Goal: Task Accomplishment & Management: Manage account settings

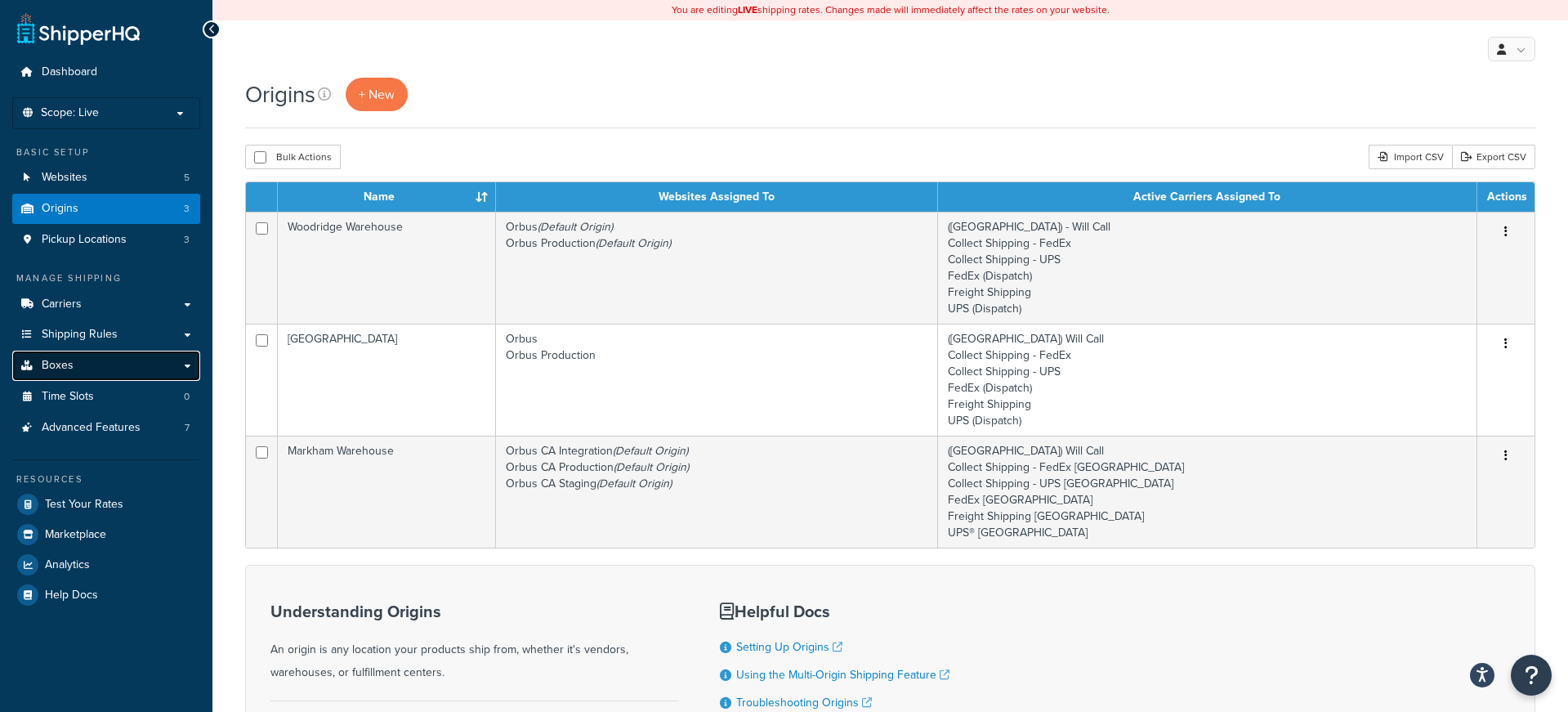
click at [79, 360] on link "Boxes" at bounding box center [106, 366] width 188 height 30
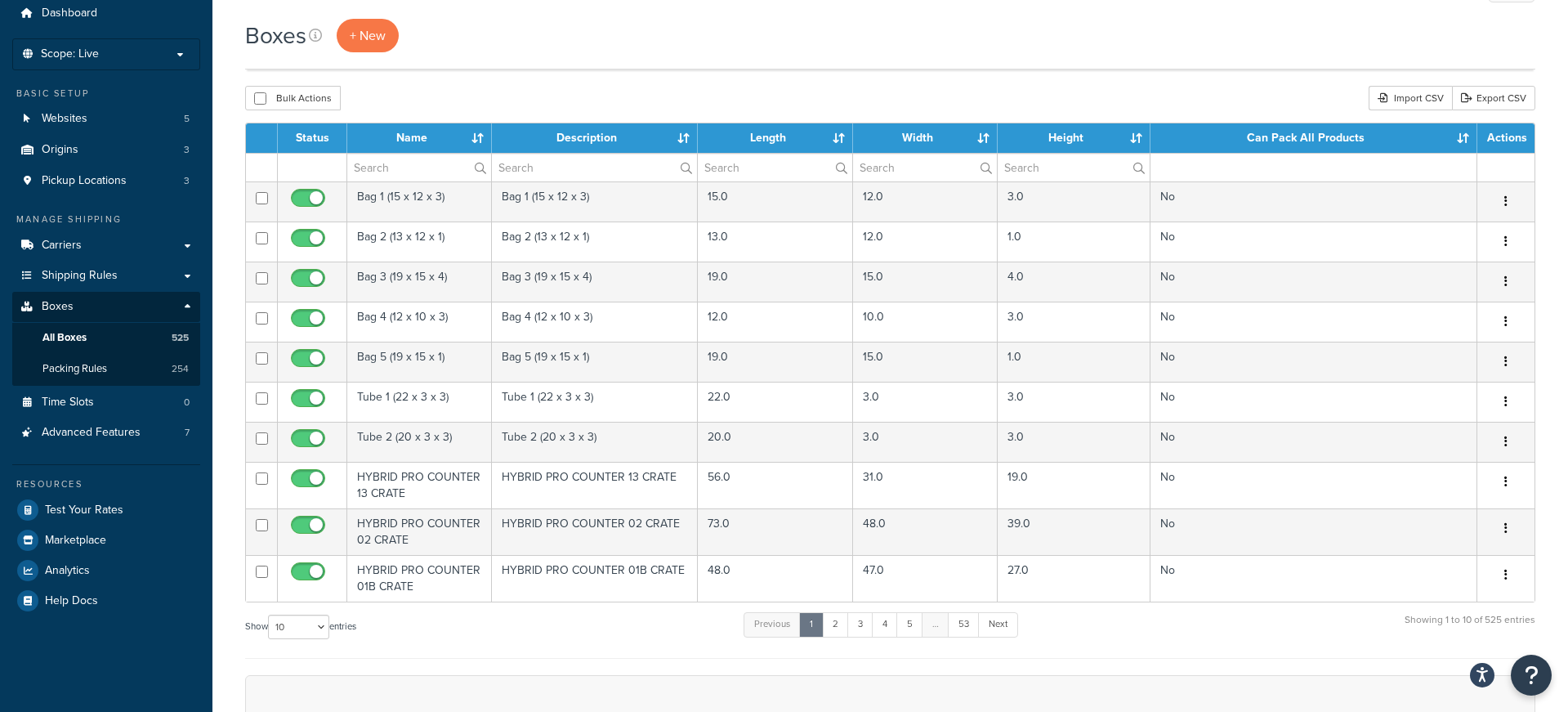
scroll to position [121, 0]
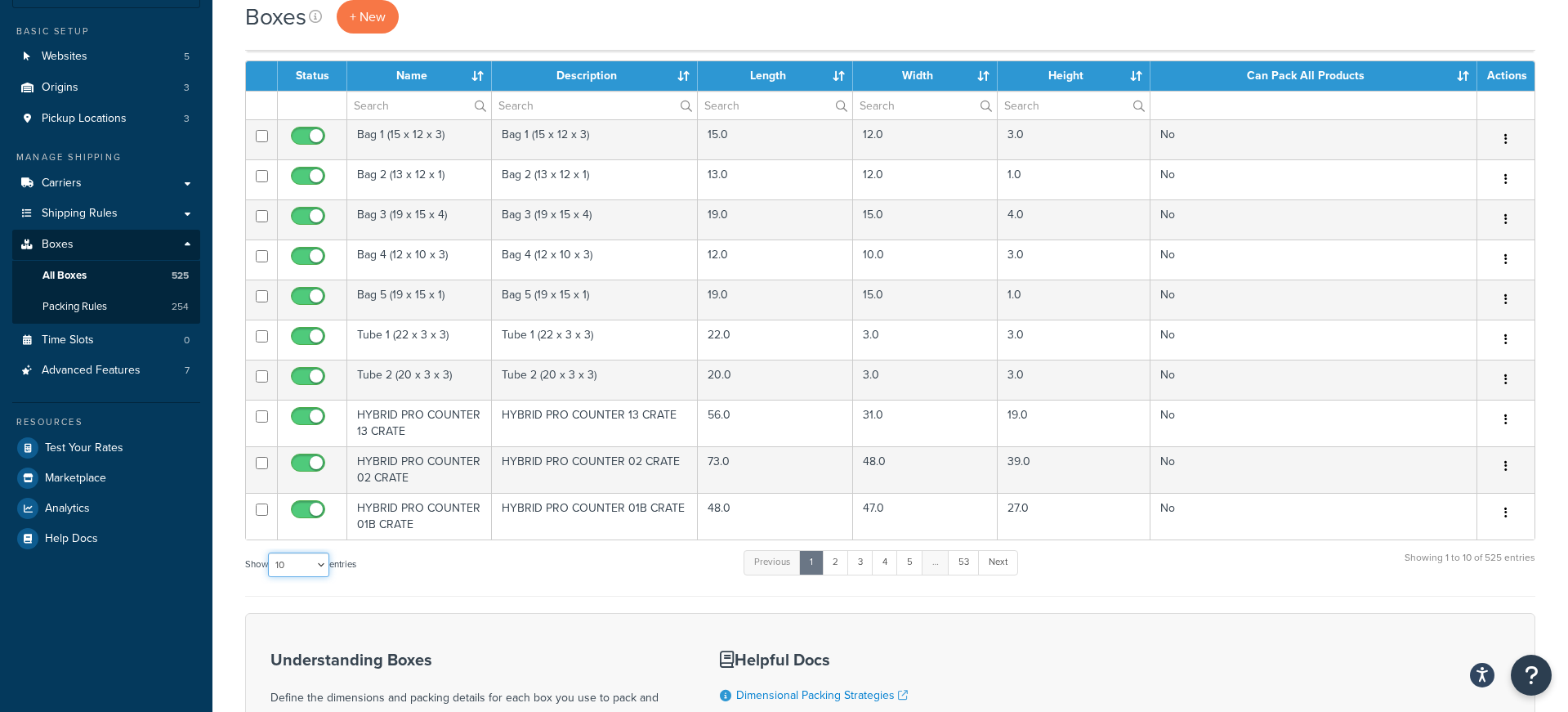
click at [275, 556] on select "10 15 25 50 100 1000" at bounding box center [299, 564] width 62 height 24
select select "1000"
click at [270, 553] on select "10 15 25 50 100 1000" at bounding box center [299, 564] width 62 height 24
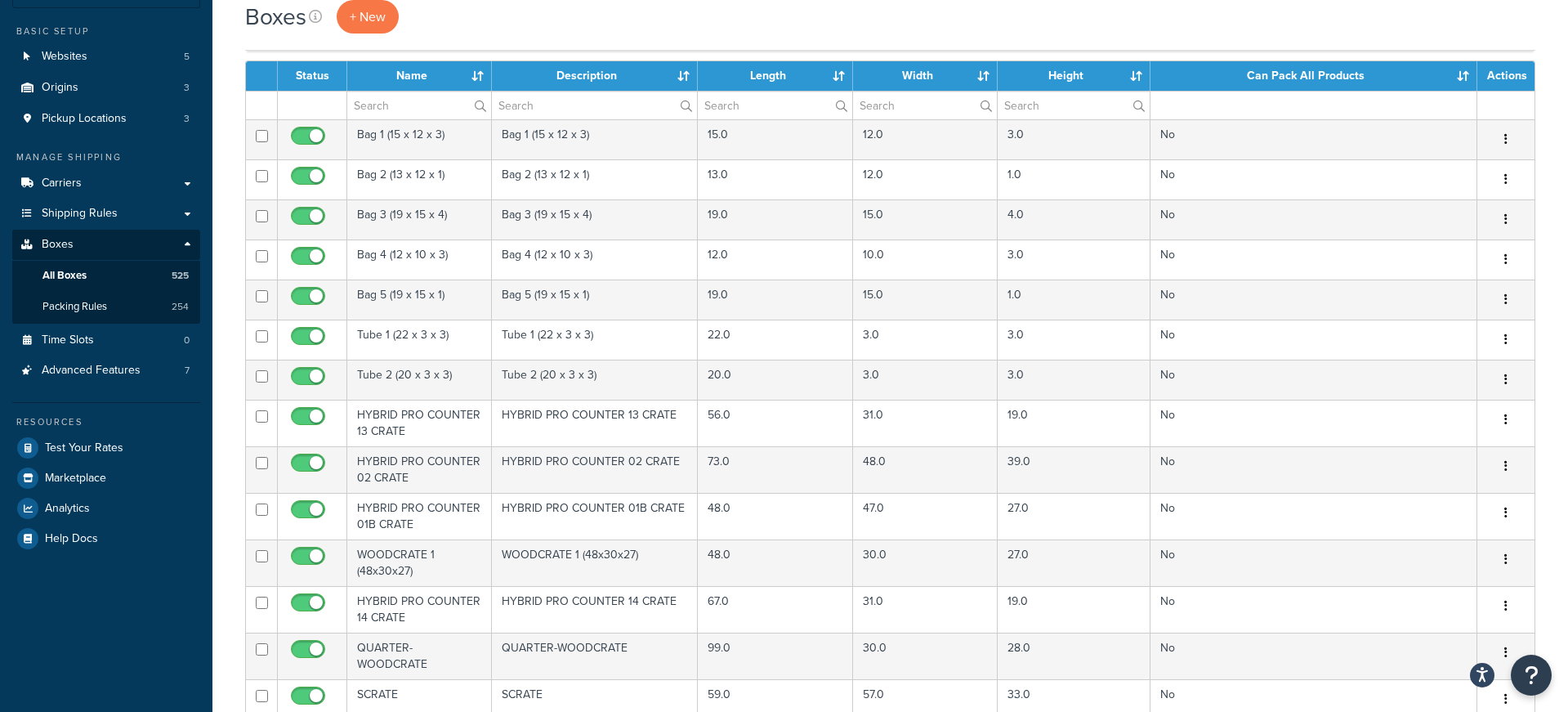
scroll to position [20216, 0]
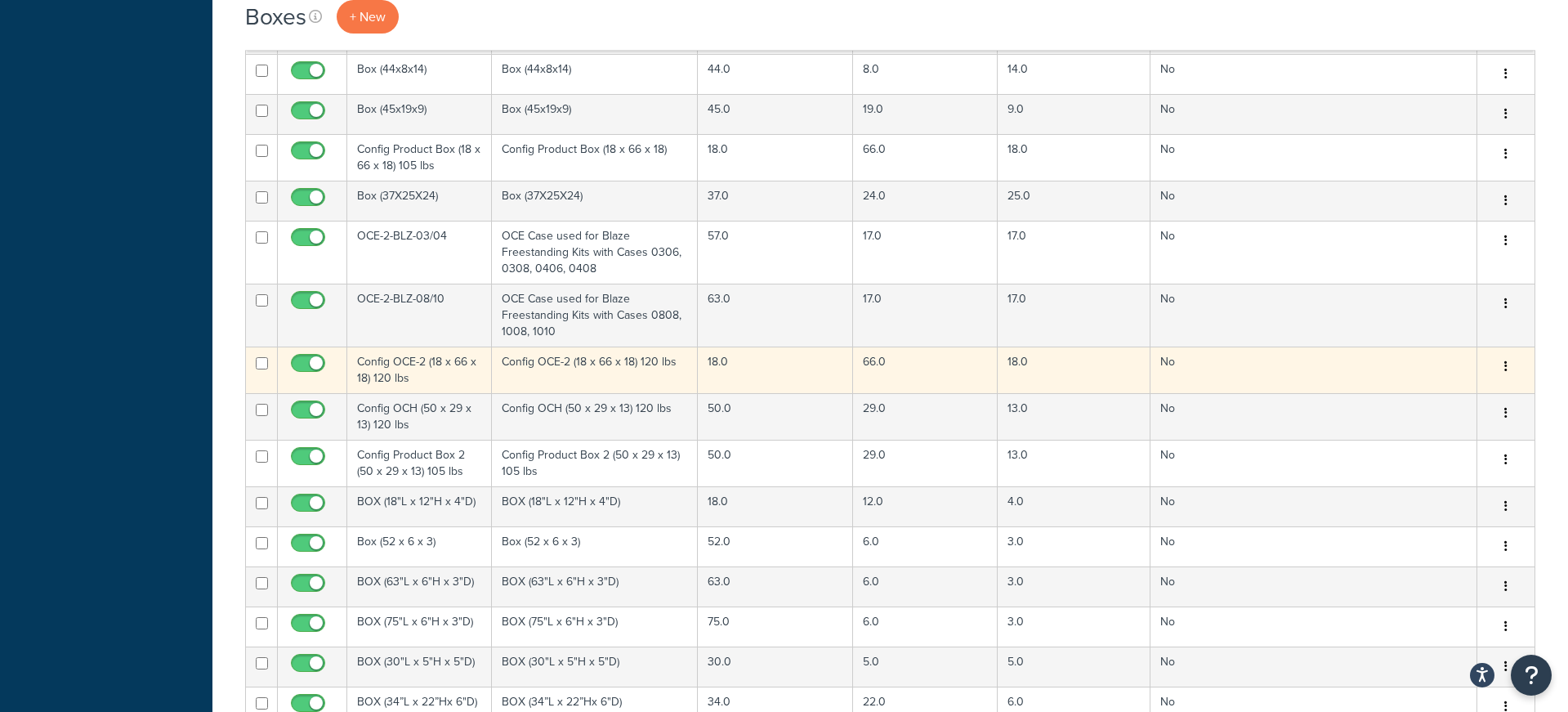
click at [439, 367] on td "Config OCE-2 (18 x 66 x 18) 120 lbs" at bounding box center [420, 369] width 145 height 46
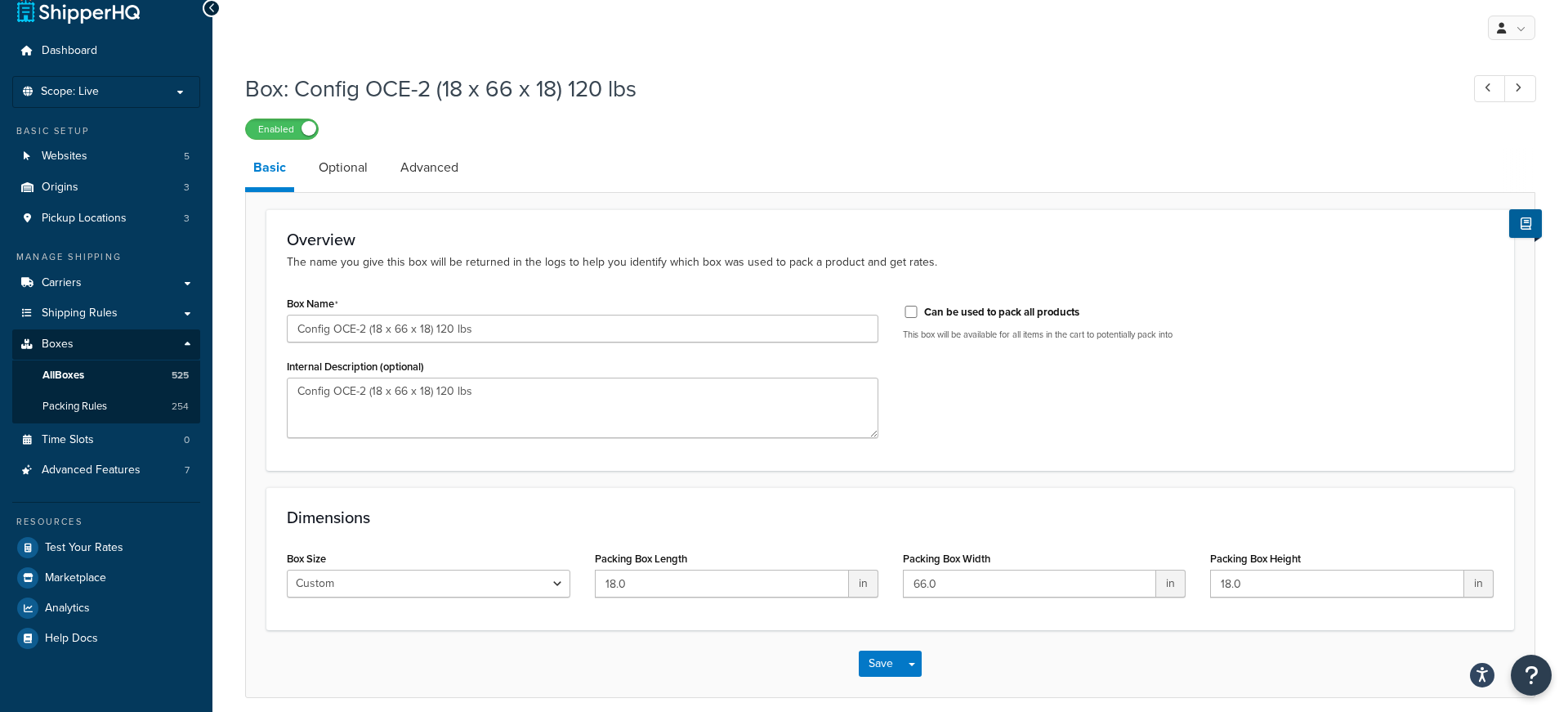
scroll to position [29, 0]
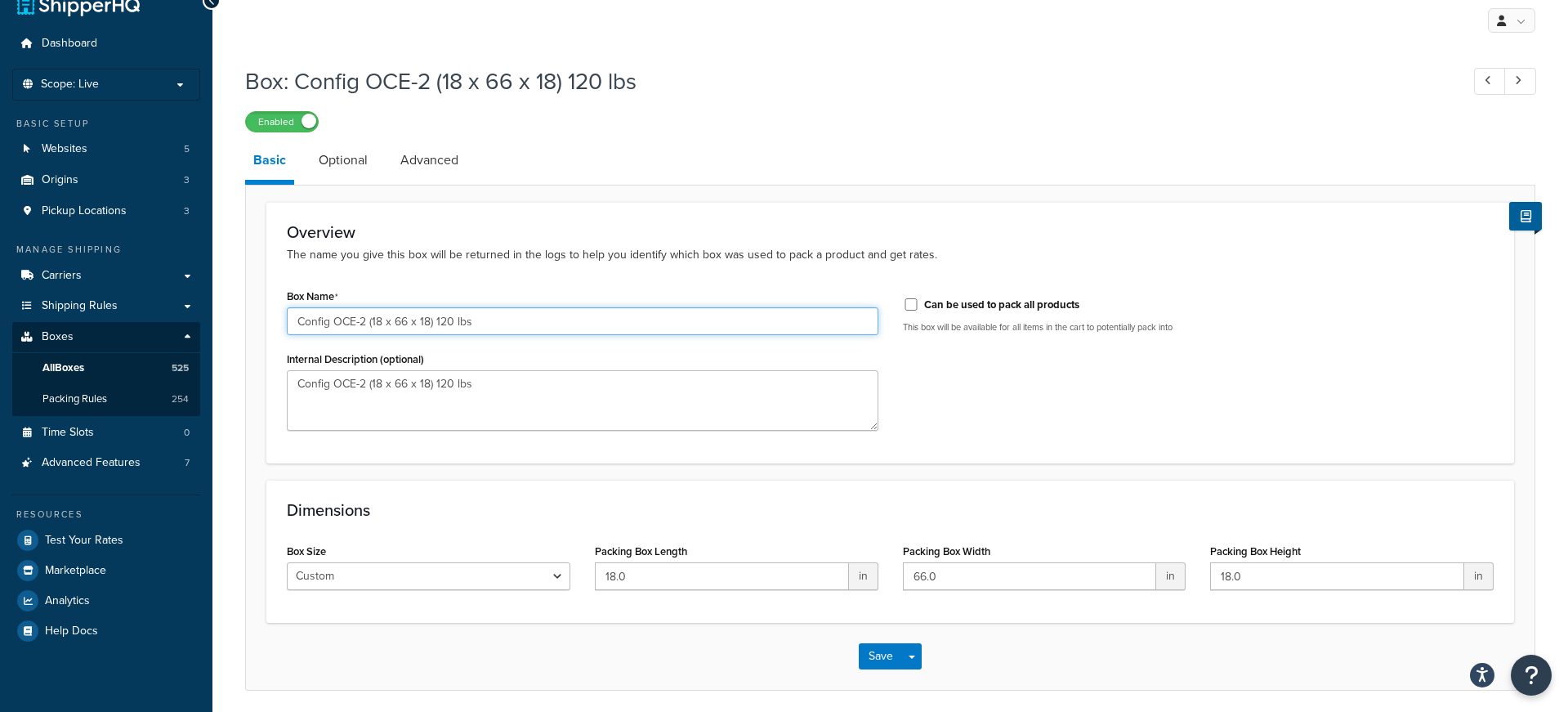
click at [441, 321] on input "Config OCE-2 (18 x 66 x 18) 120 lbs" at bounding box center [583, 321] width 592 height 28
type input "Config OCE-2 (18 x 66 x 18) 140 lbs"
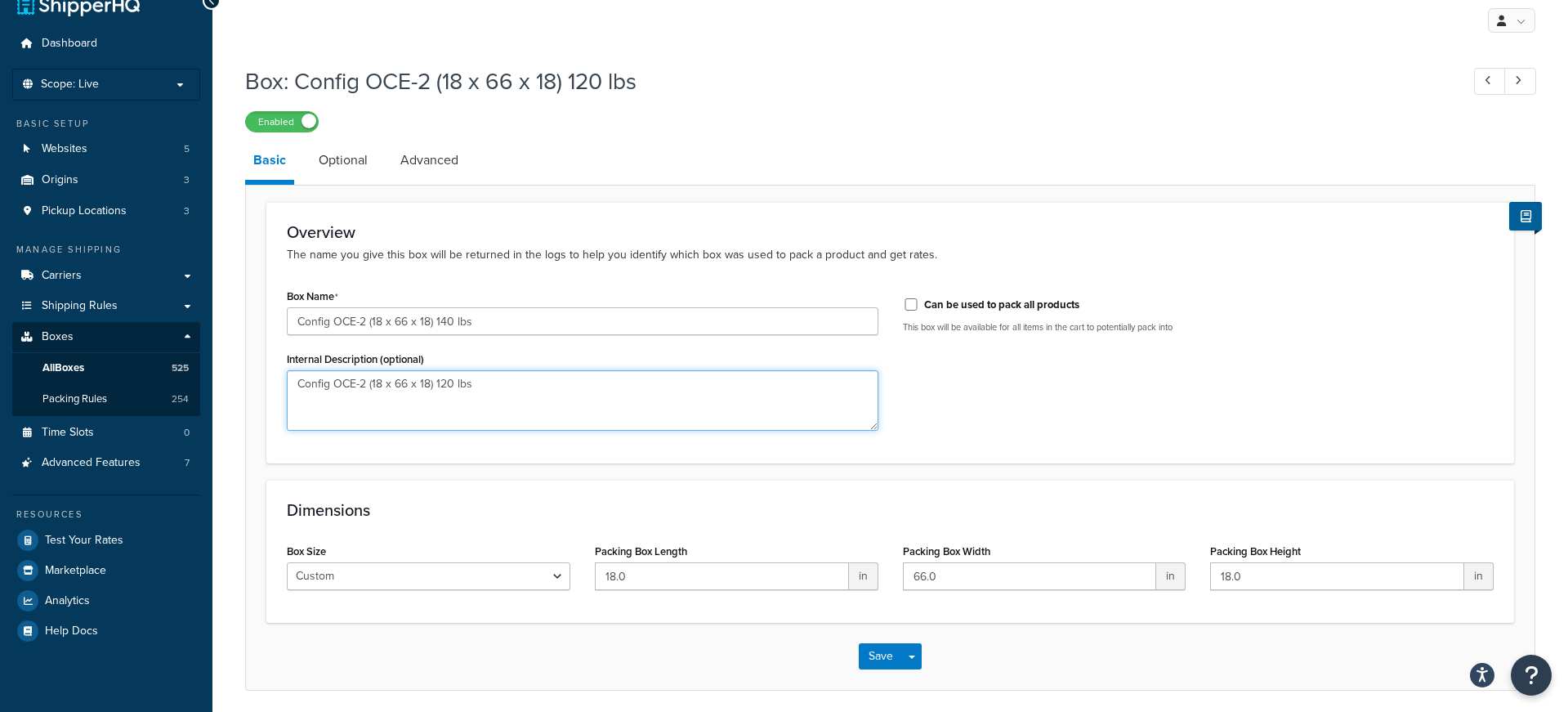
click at [441, 385] on textarea "Config OCE-2 (18 x 66 x 18) 120 lbs" at bounding box center [583, 401] width 592 height 61
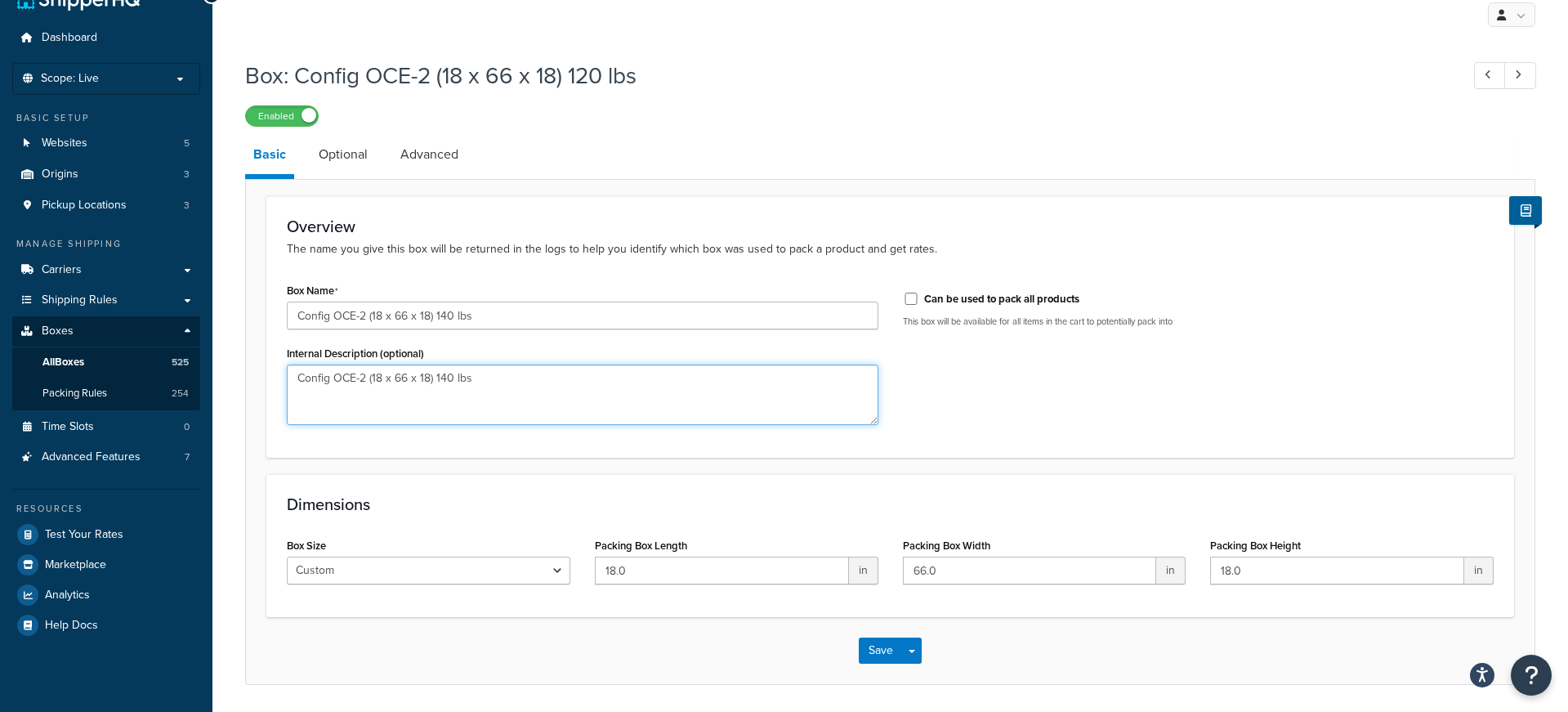
scroll to position [0, 0]
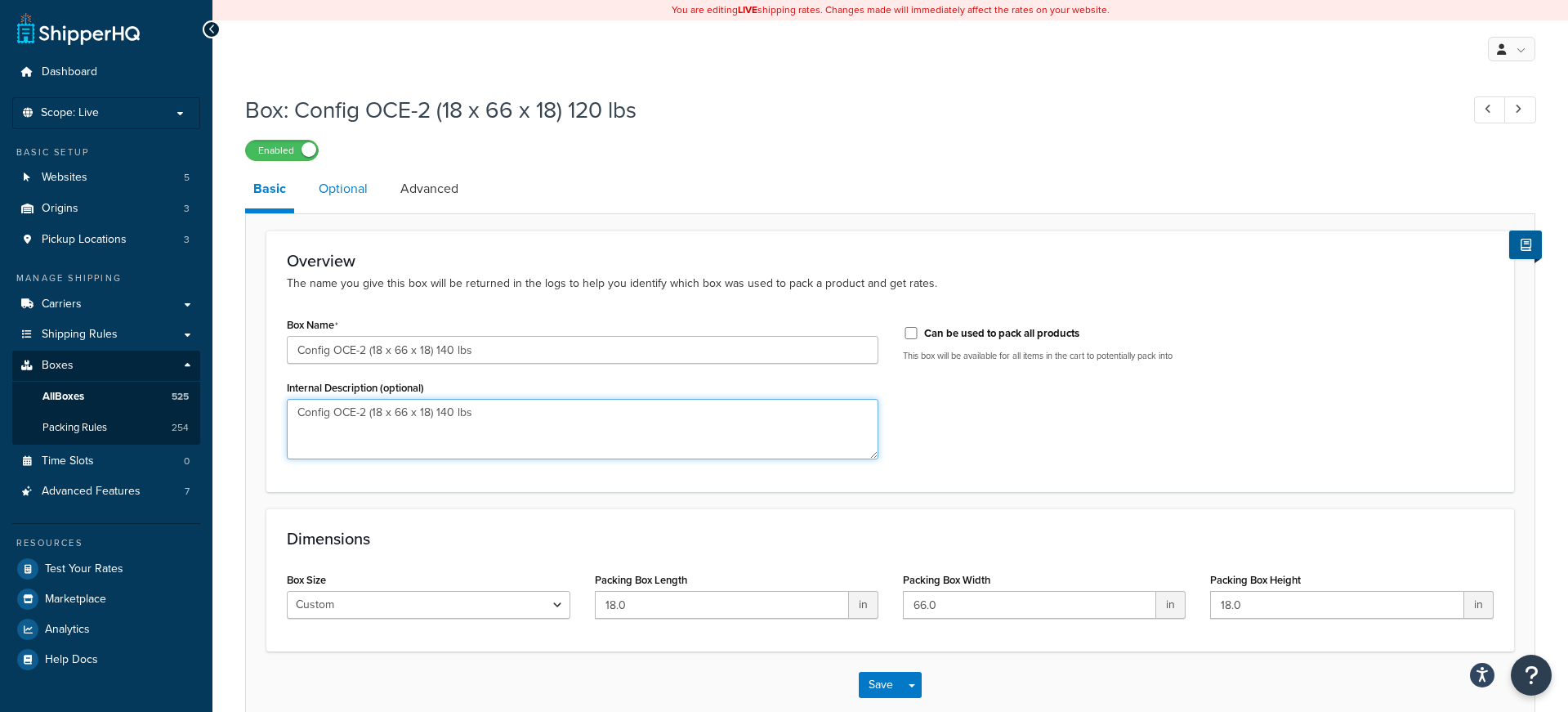
type textarea "Config OCE-2 (18 x 66 x 18) 140 lbs"
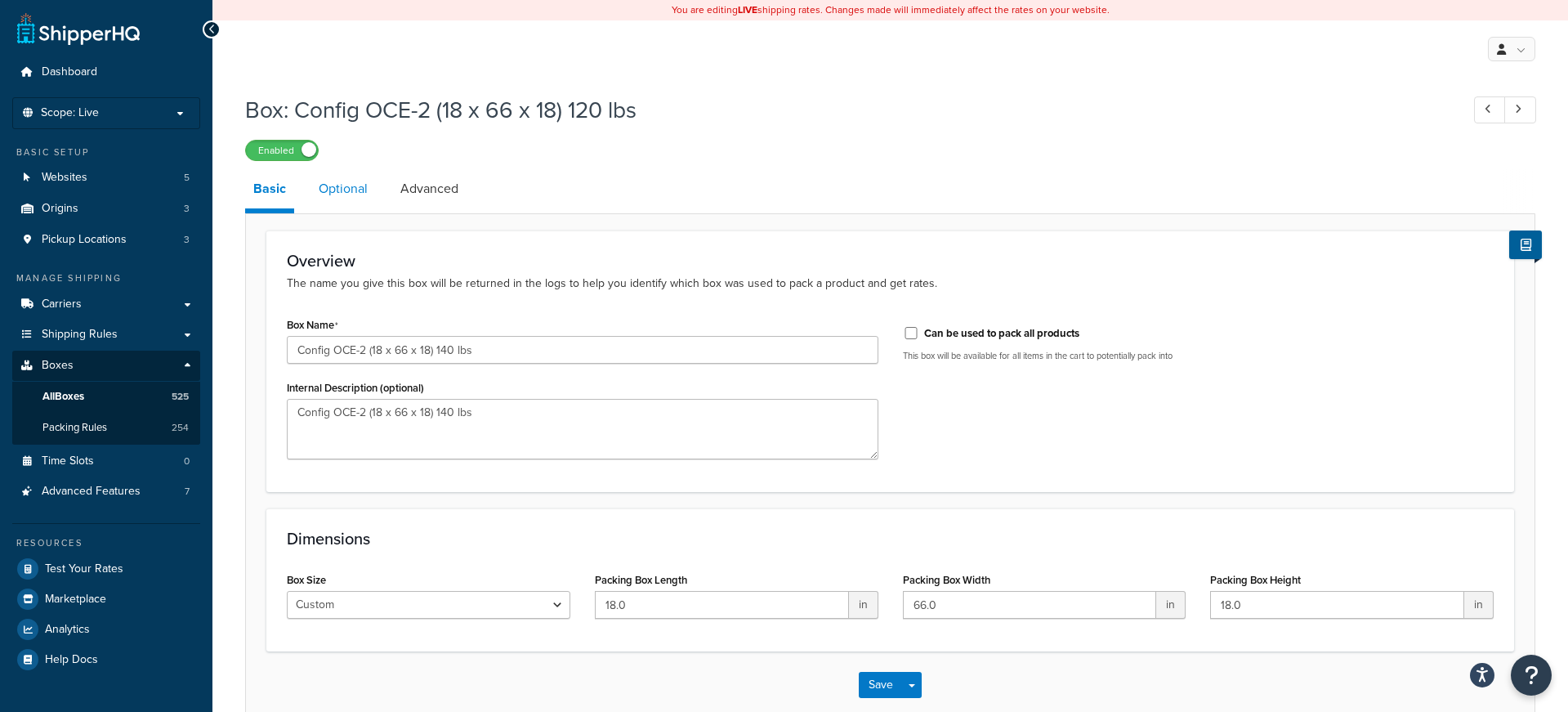
click at [355, 190] on link "Optional" at bounding box center [343, 189] width 66 height 40
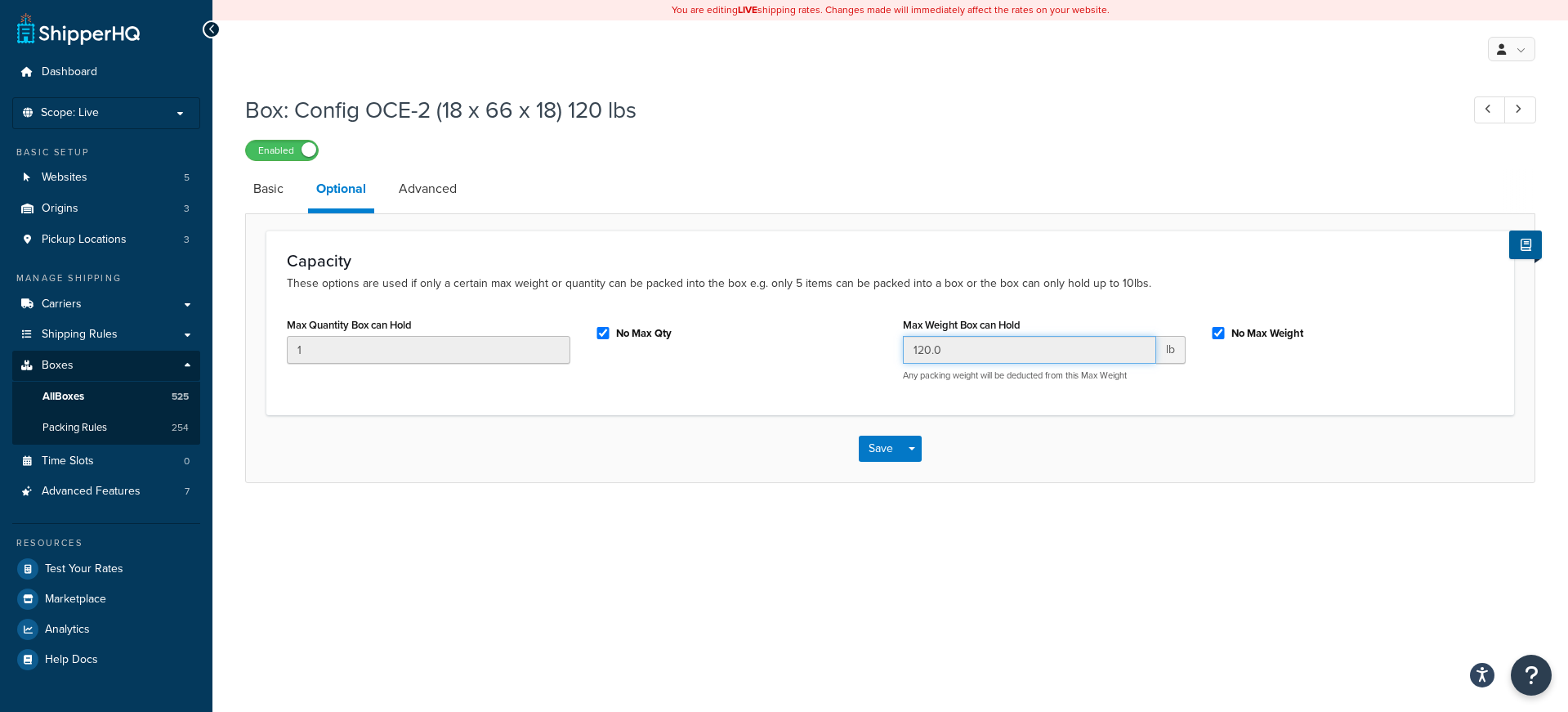
click at [921, 354] on input "120.0" at bounding box center [1030, 349] width 254 height 28
drag, startPoint x: 413, startPoint y: 185, endPoint x: 403, endPoint y: 185, distance: 10.0
click at [413, 185] on link "Advanced" at bounding box center [428, 189] width 74 height 40
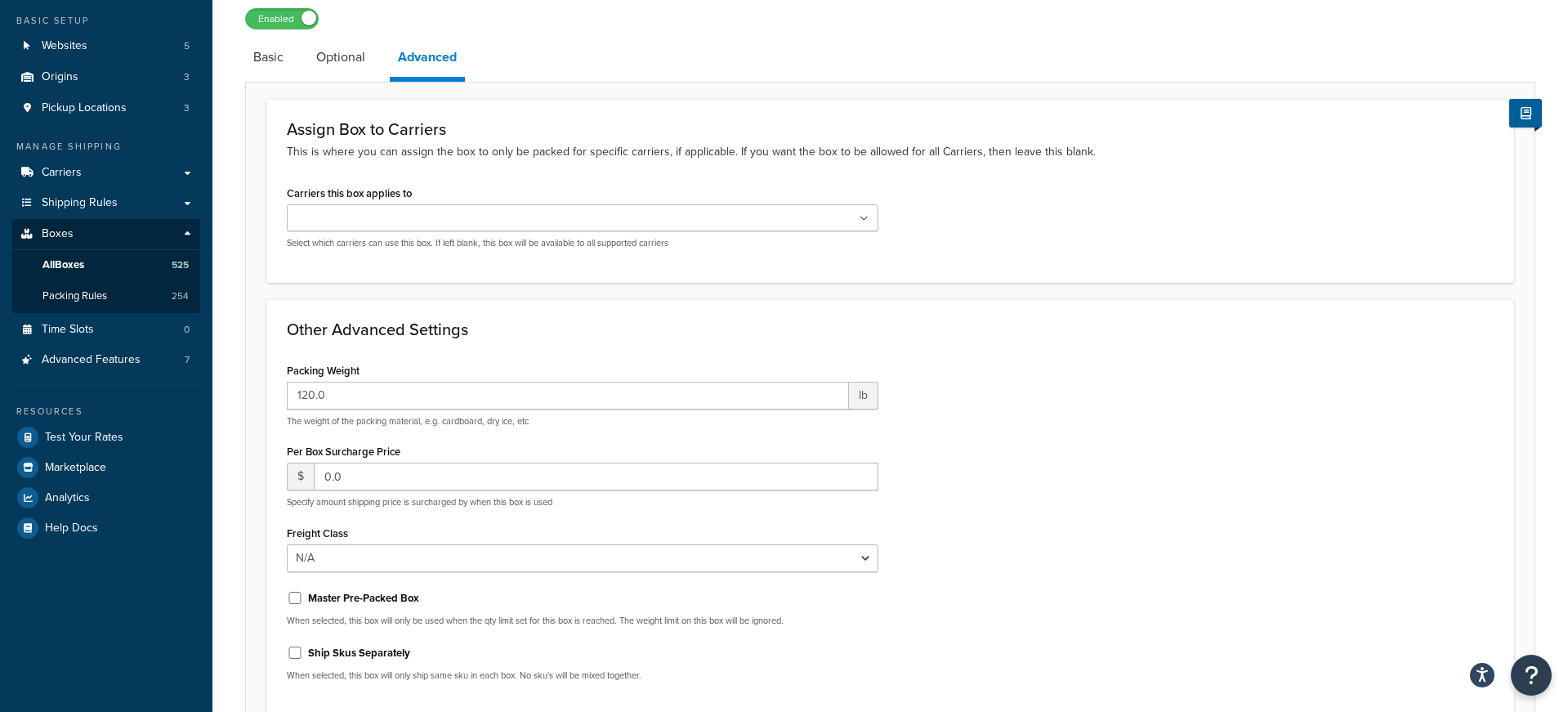
scroll to position [137, 0]
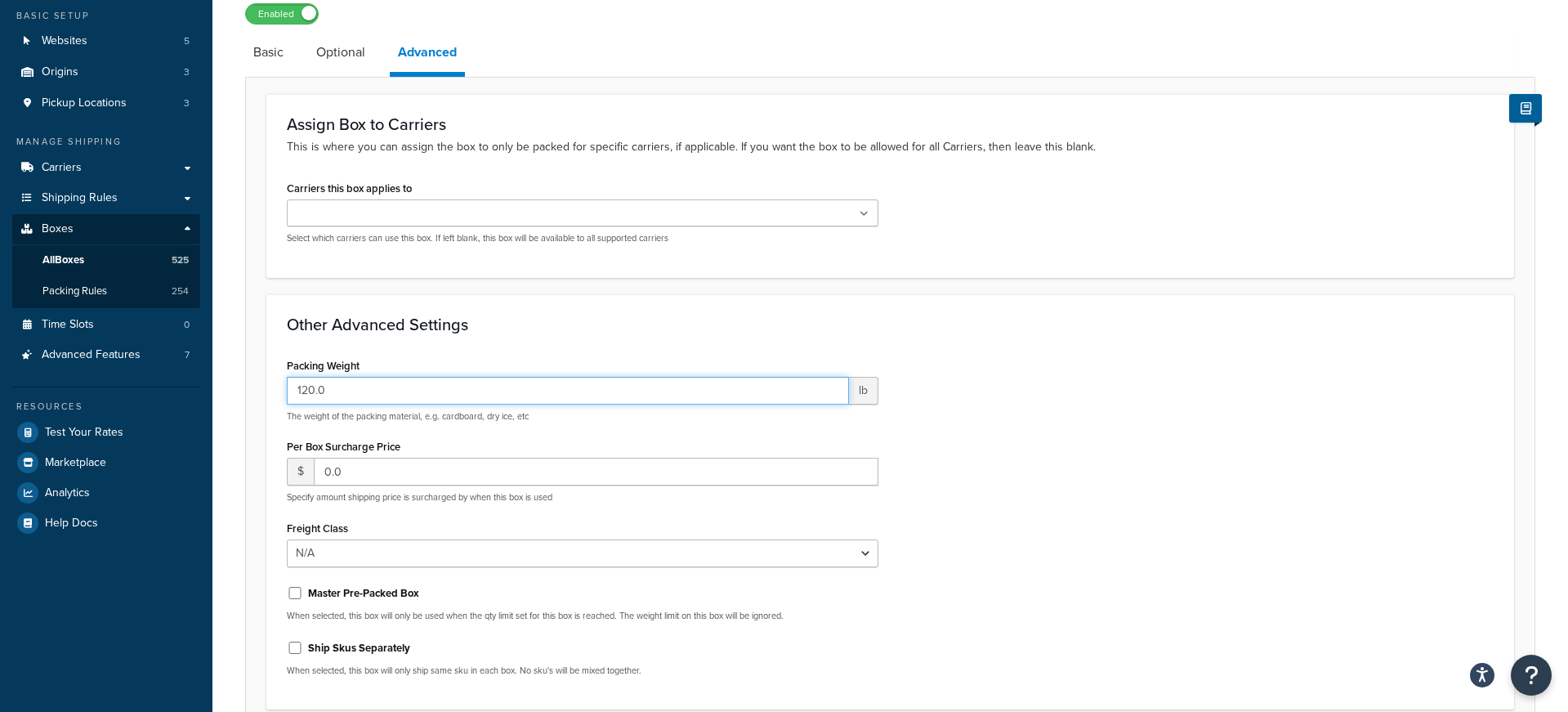
click at [302, 391] on input "120.0" at bounding box center [568, 391] width 563 height 28
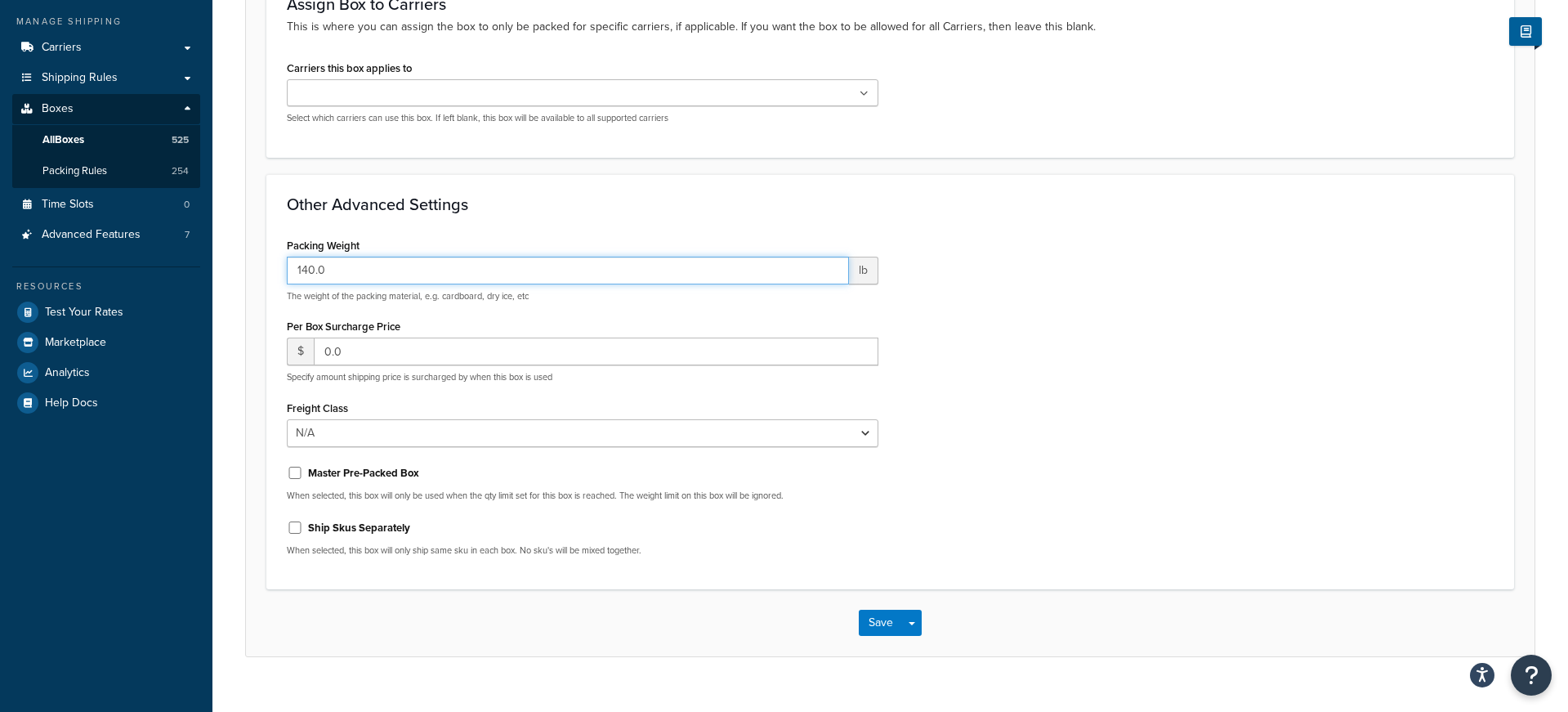
scroll to position [283, 0]
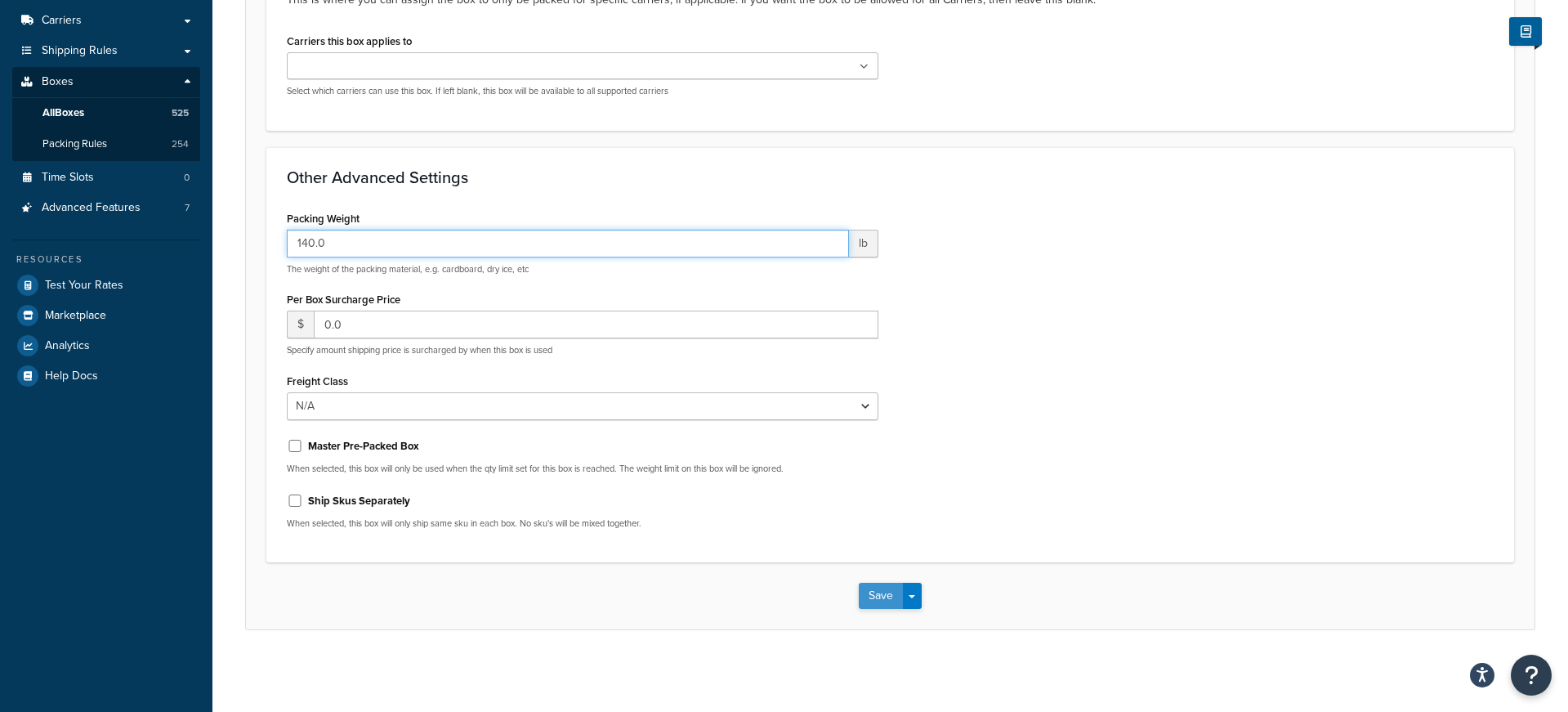
type input "140.0"
click at [879, 587] on button "Save" at bounding box center [881, 596] width 44 height 26
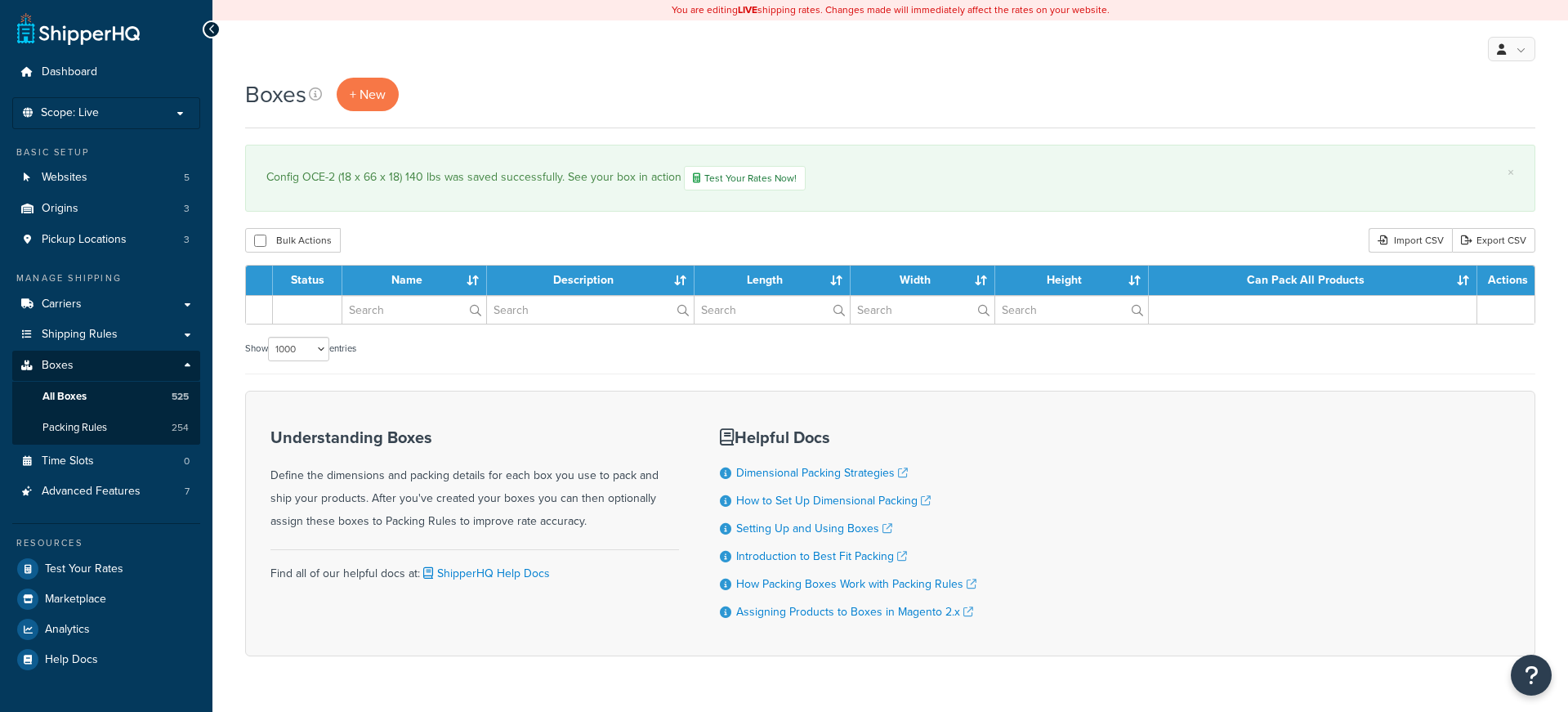
select select "1000"
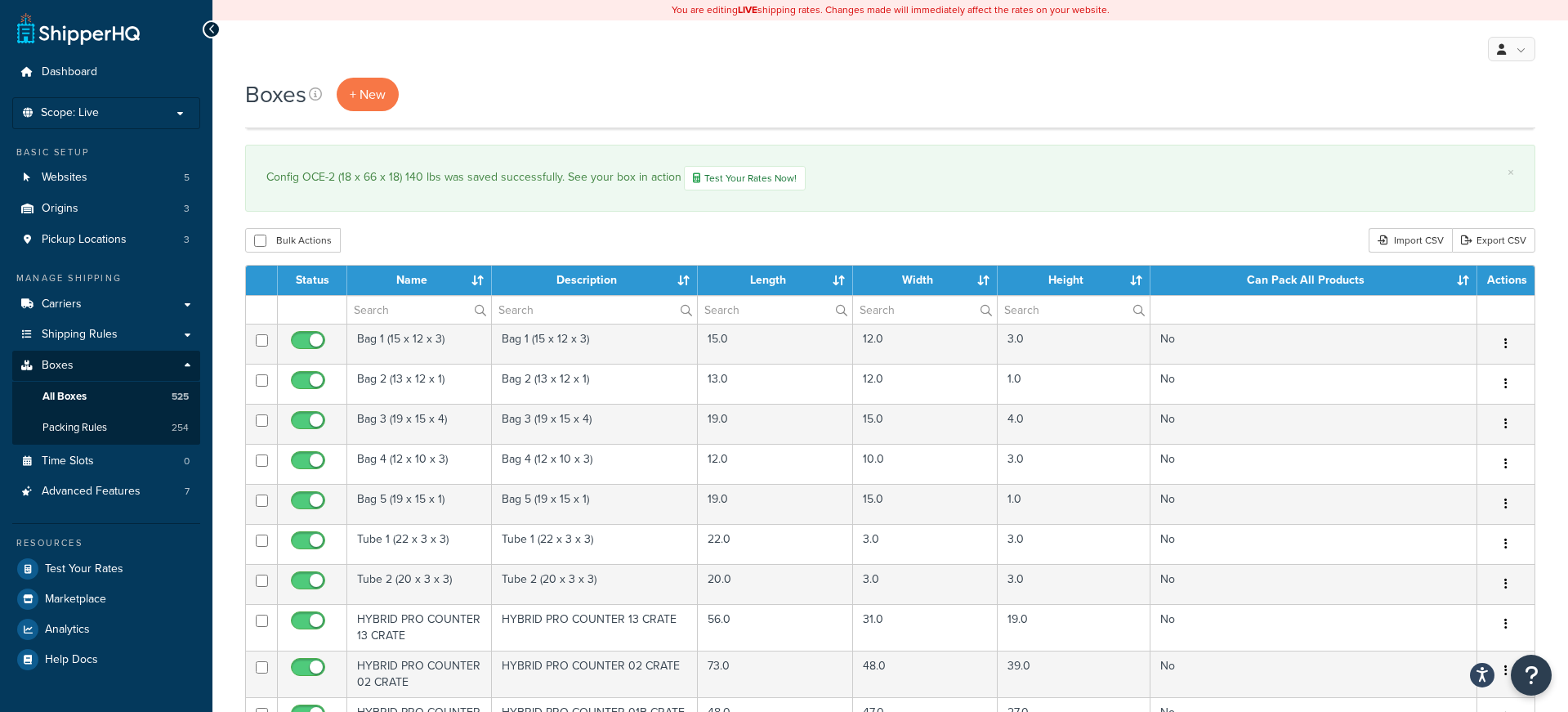
scroll to position [20299, 0]
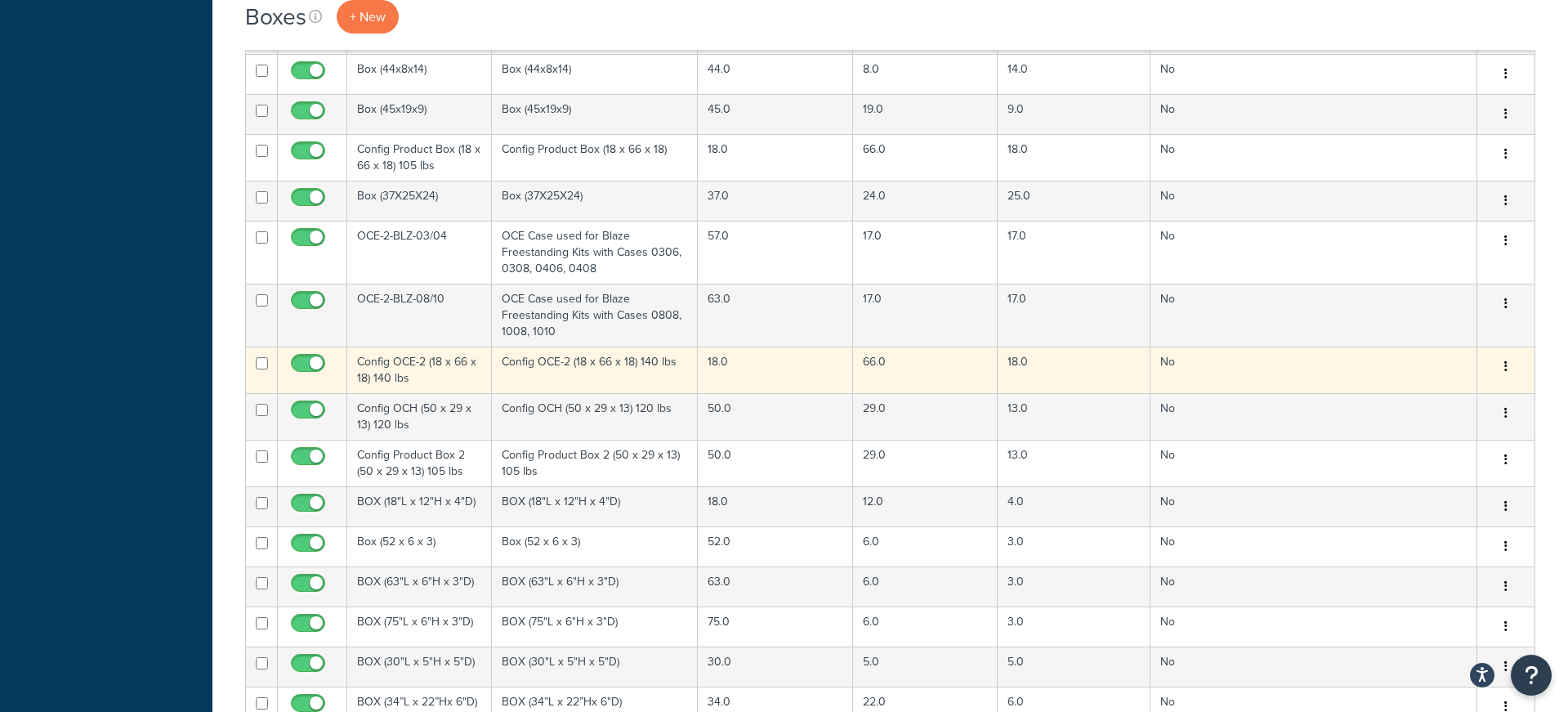
click at [445, 365] on td "Config OCE-2 (18 x 66 x 18) 140 lbs" at bounding box center [420, 369] width 145 height 46
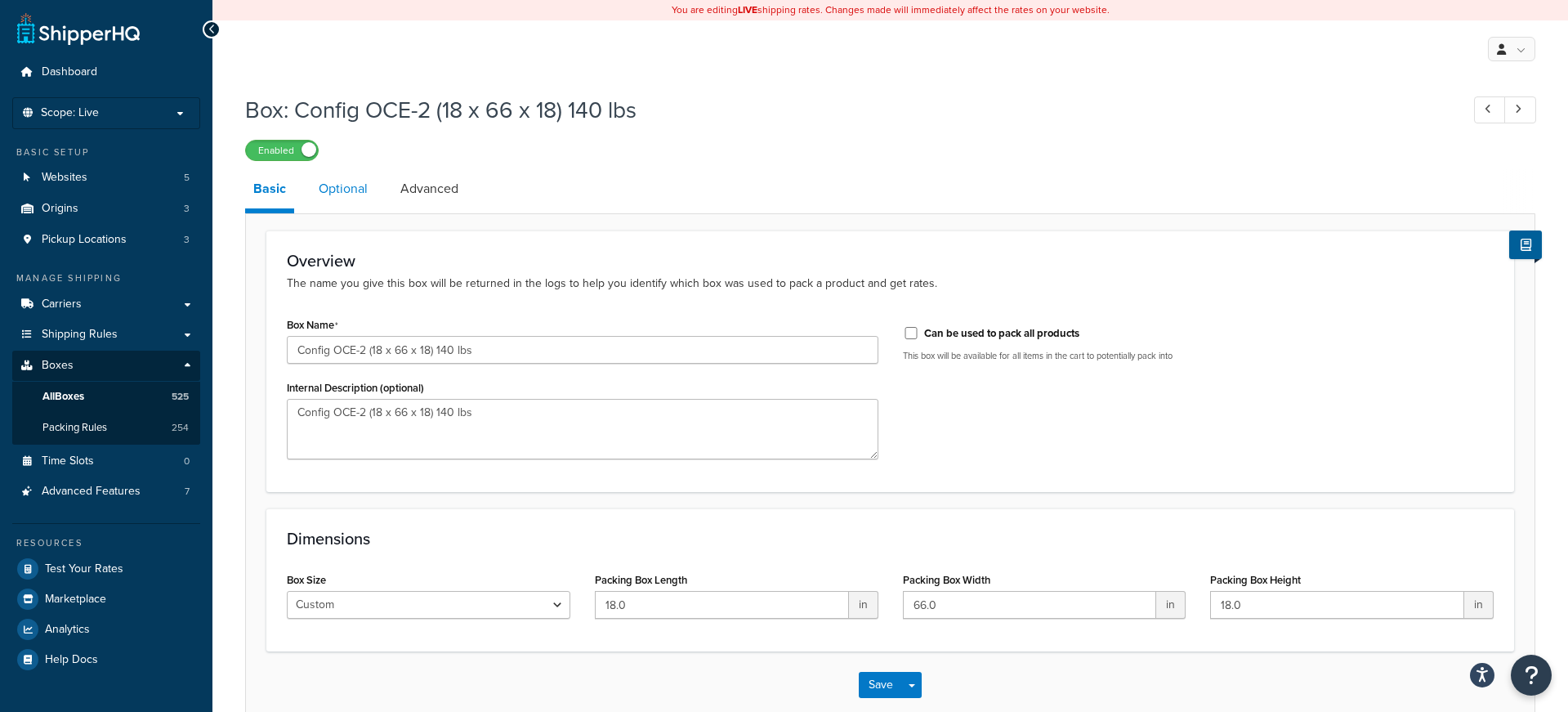
click at [326, 176] on link "Optional" at bounding box center [343, 189] width 66 height 40
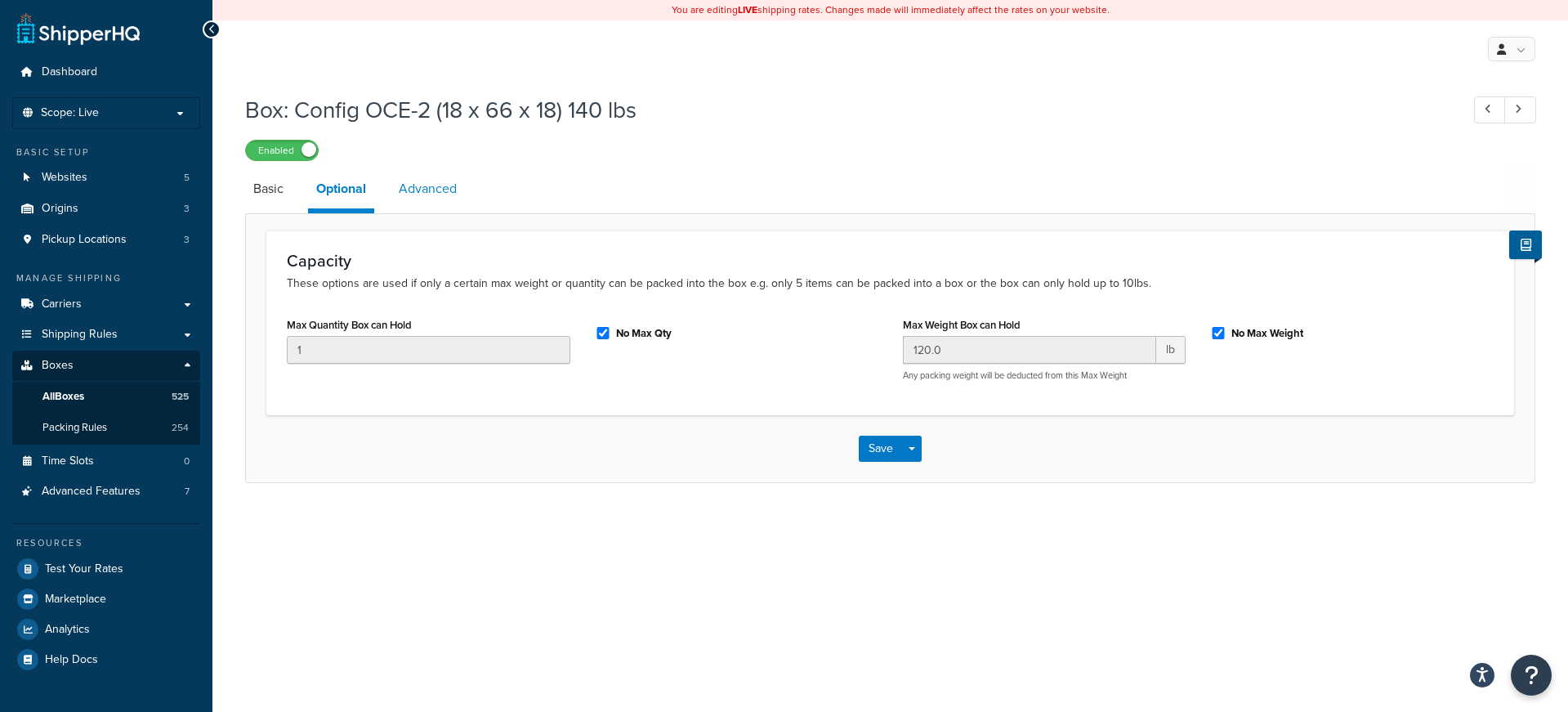
click at [437, 186] on link "Advanced" at bounding box center [428, 189] width 74 height 40
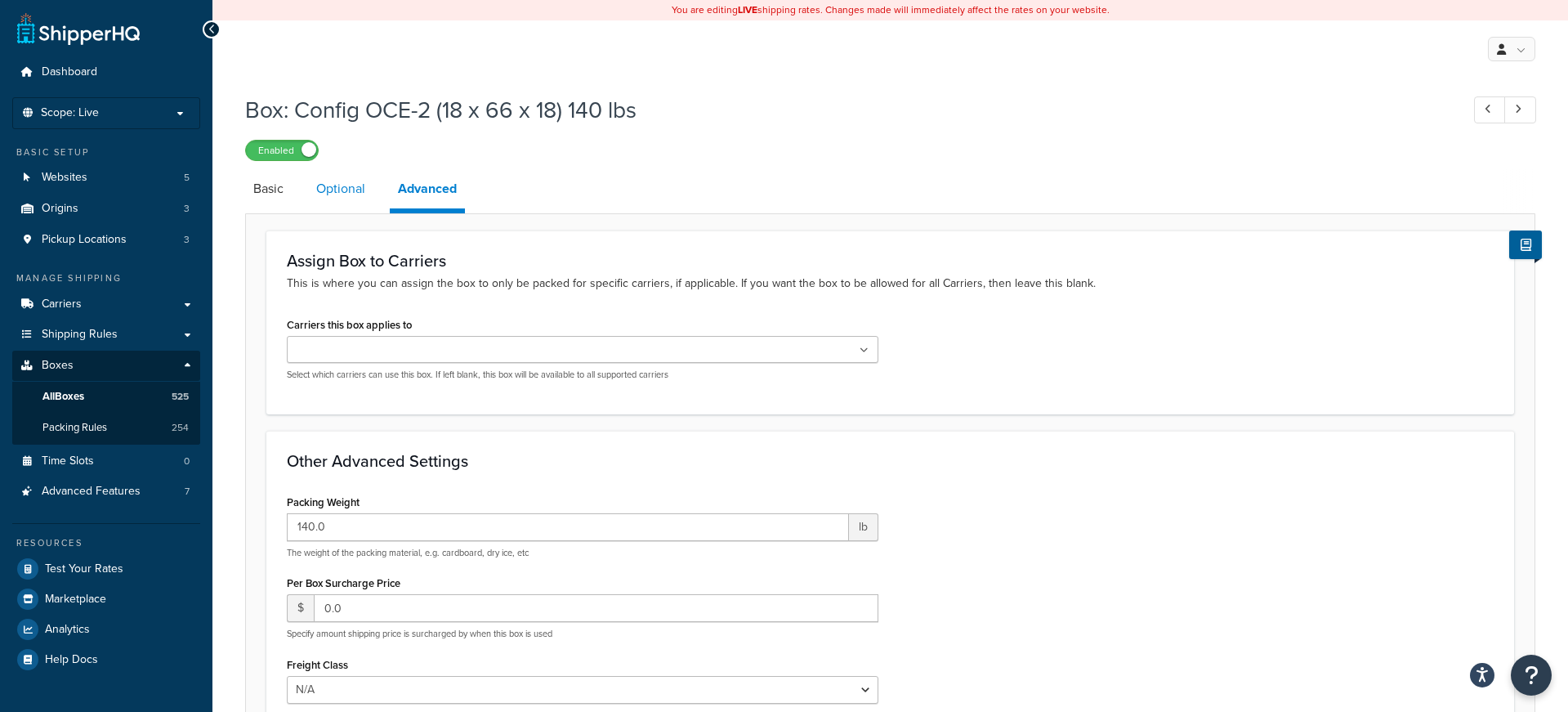
drag, startPoint x: 345, startPoint y: 186, endPoint x: 357, endPoint y: 185, distance: 12.0
click at [345, 186] on link "Optional" at bounding box center [341, 189] width 66 height 40
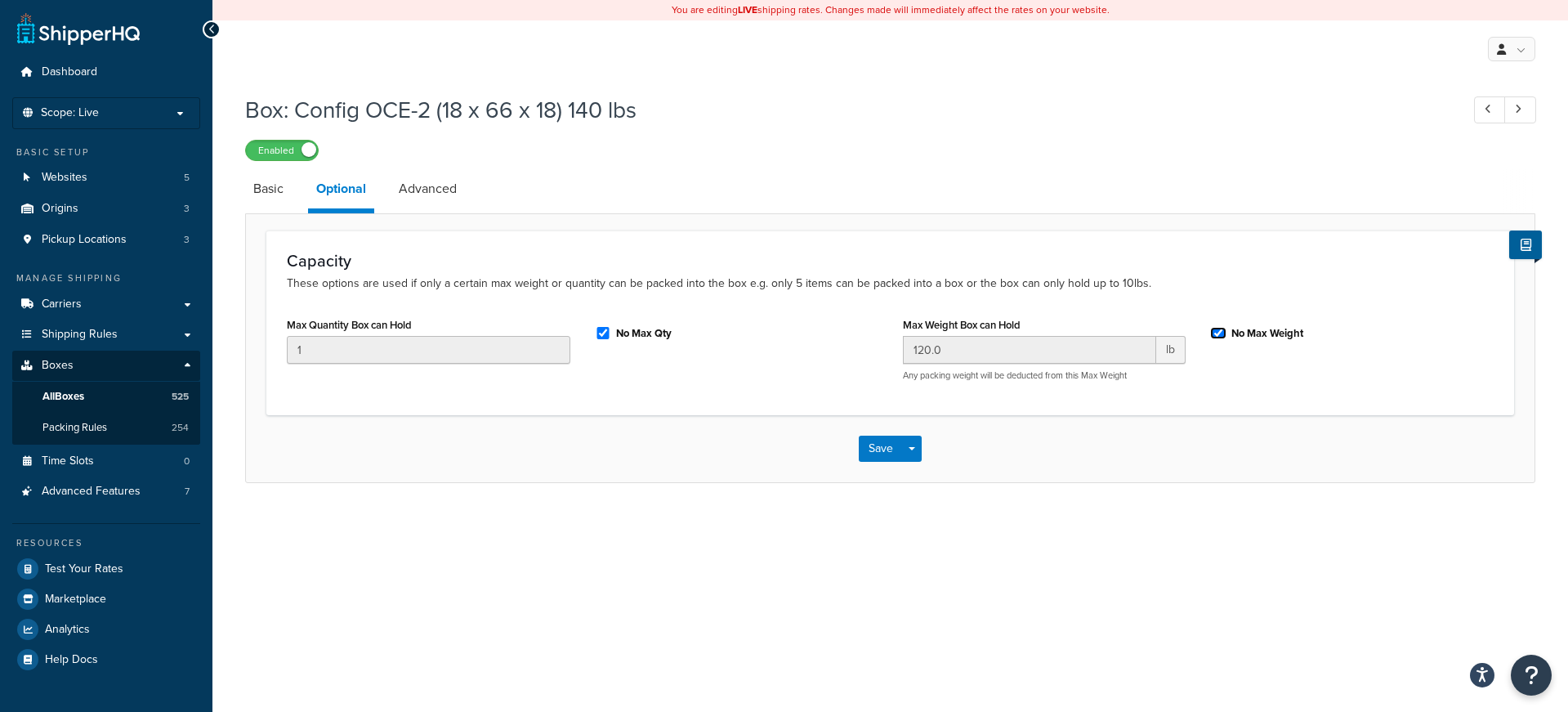
click at [1212, 337] on input "No Max Weight" at bounding box center [1218, 333] width 16 height 13
checkbox input "false"
click at [920, 351] on input "120.0" at bounding box center [1030, 349] width 254 height 28
type input "140.0"
click at [1119, 422] on div "Save Save Dropdown Save and Edit Save and Duplicate Save and Create New" at bounding box center [891, 448] width 1289 height 67
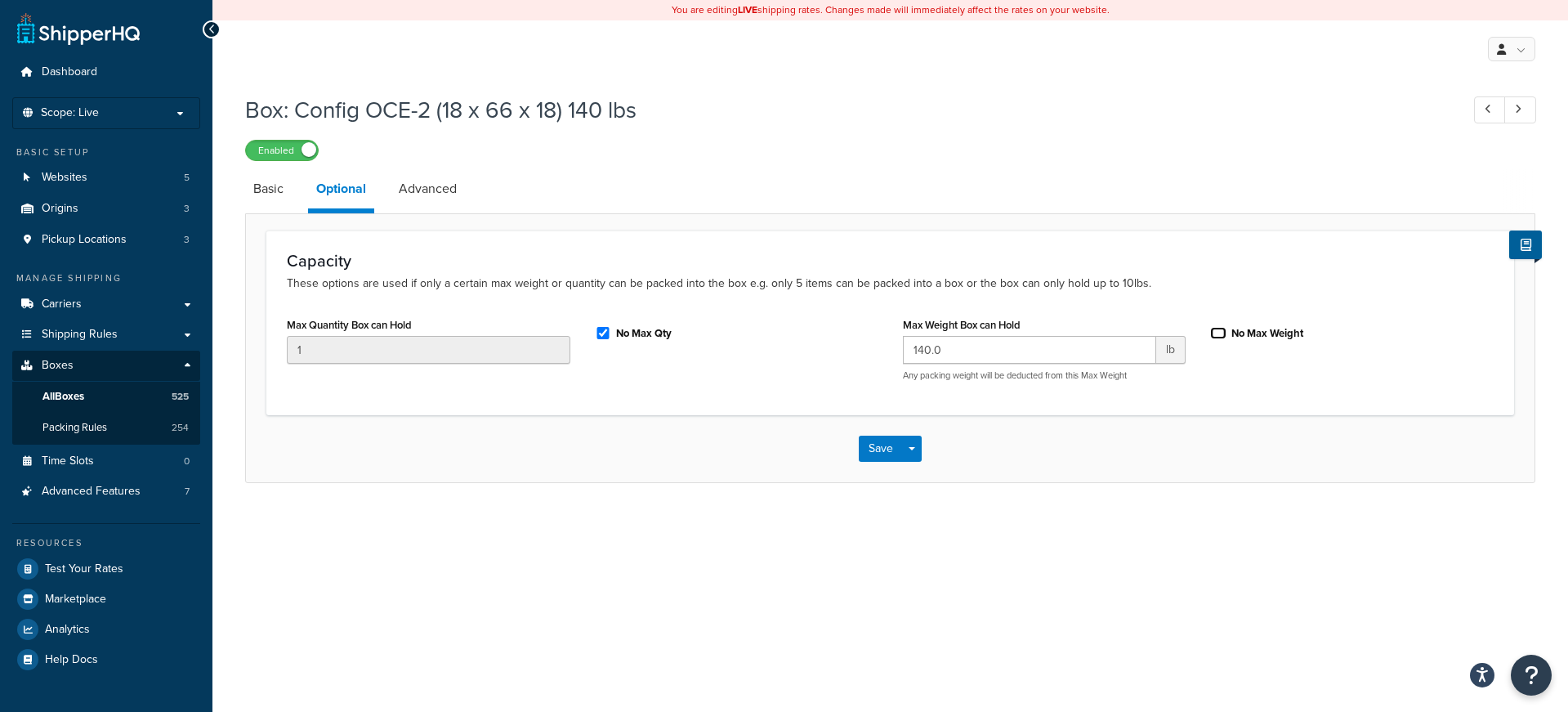
click at [1218, 333] on input "No Max Weight" at bounding box center [1218, 333] width 16 height 13
checkbox input "true"
click at [886, 449] on button "Save" at bounding box center [881, 448] width 44 height 26
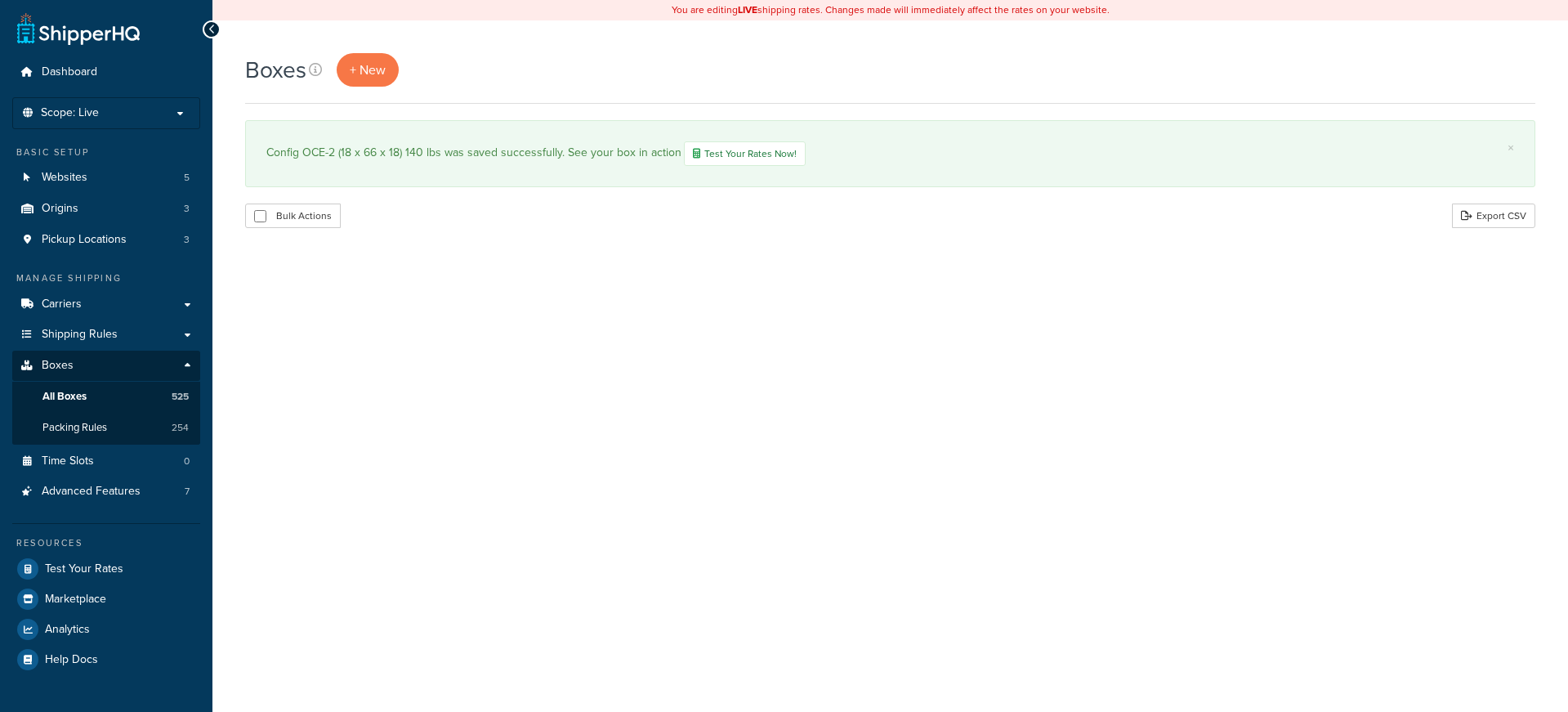
select select "1000"
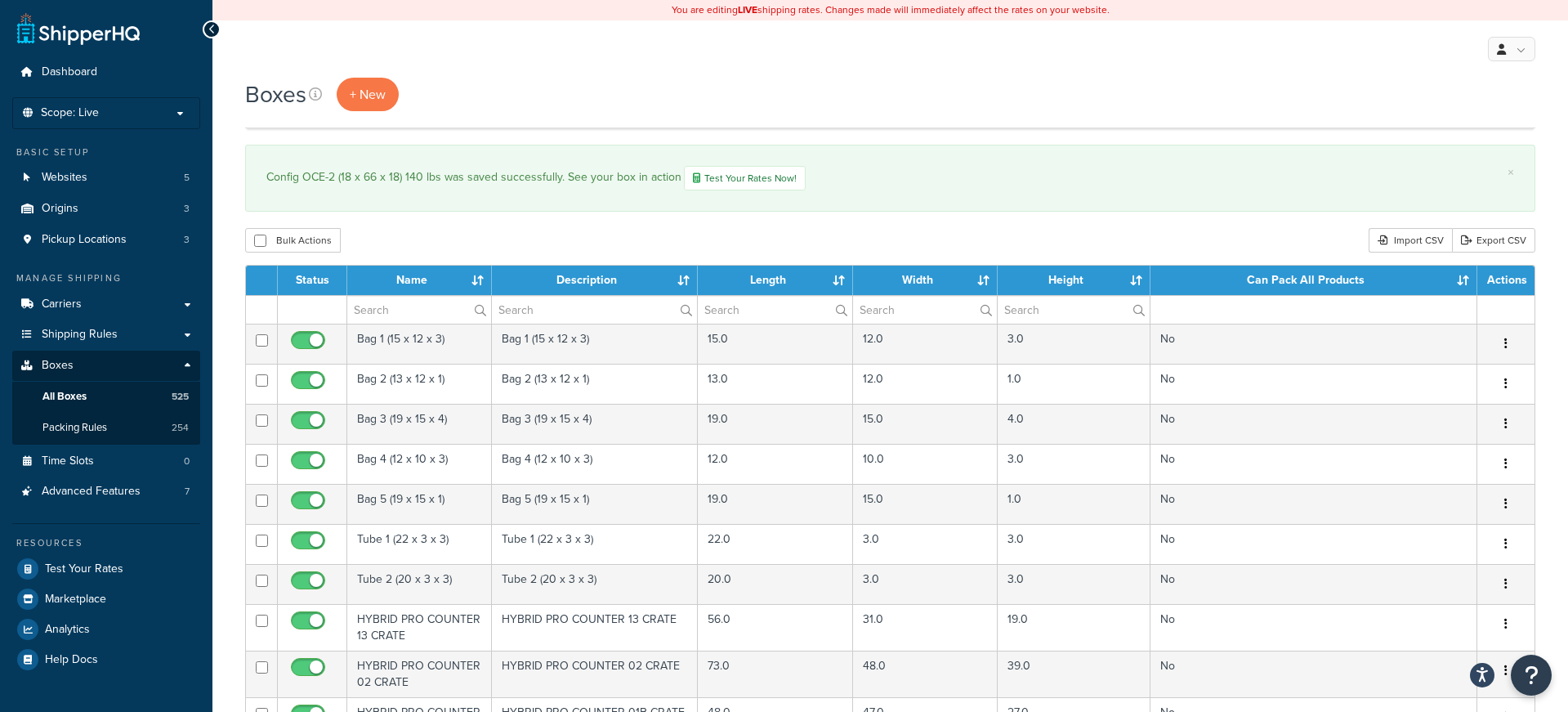
scroll to position [20299, 0]
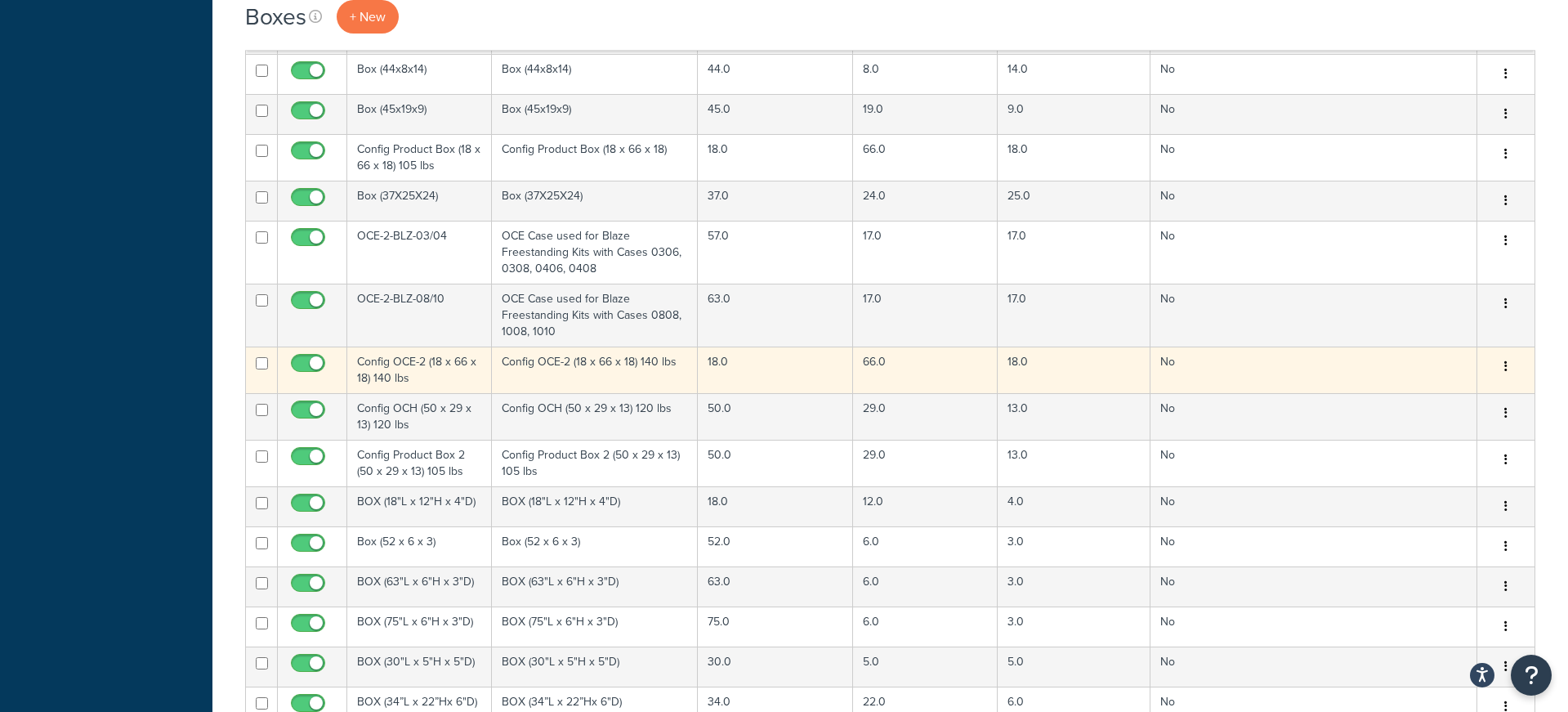
click at [436, 359] on td "Config OCE-2 (18 x 66 x 18) 140 lbs" at bounding box center [420, 369] width 145 height 46
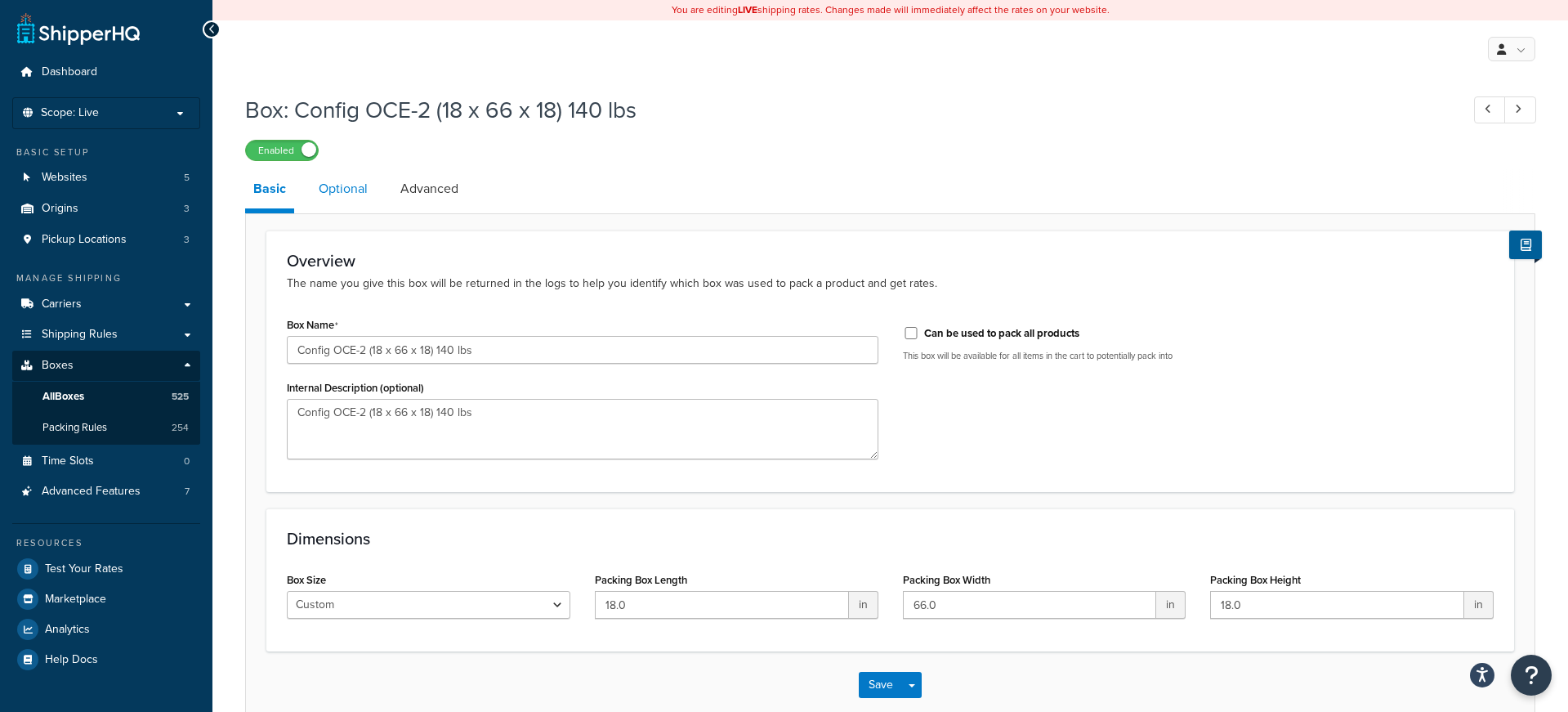
click at [326, 181] on link "Optional" at bounding box center [343, 189] width 66 height 40
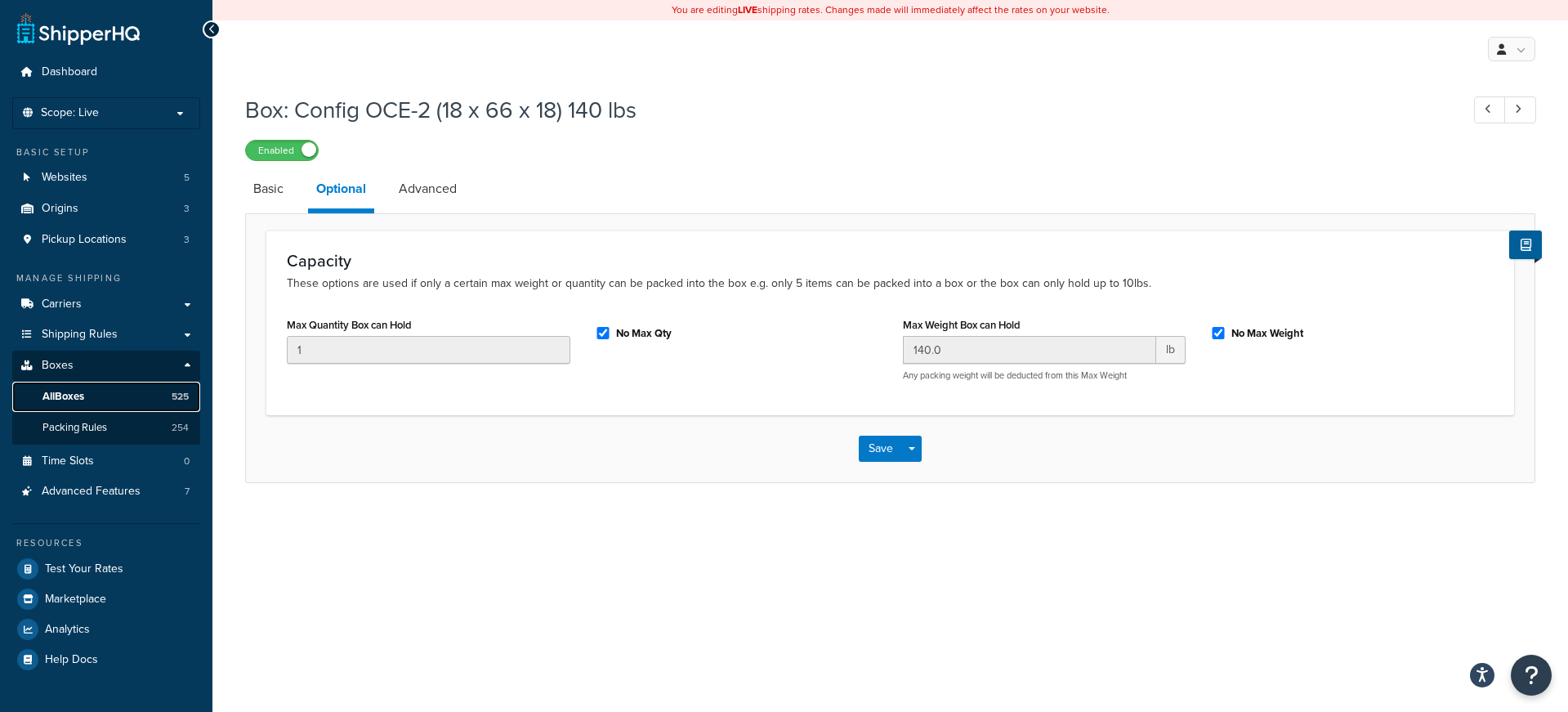
click at [70, 401] on span "All Boxes" at bounding box center [62, 396] width 41 height 13
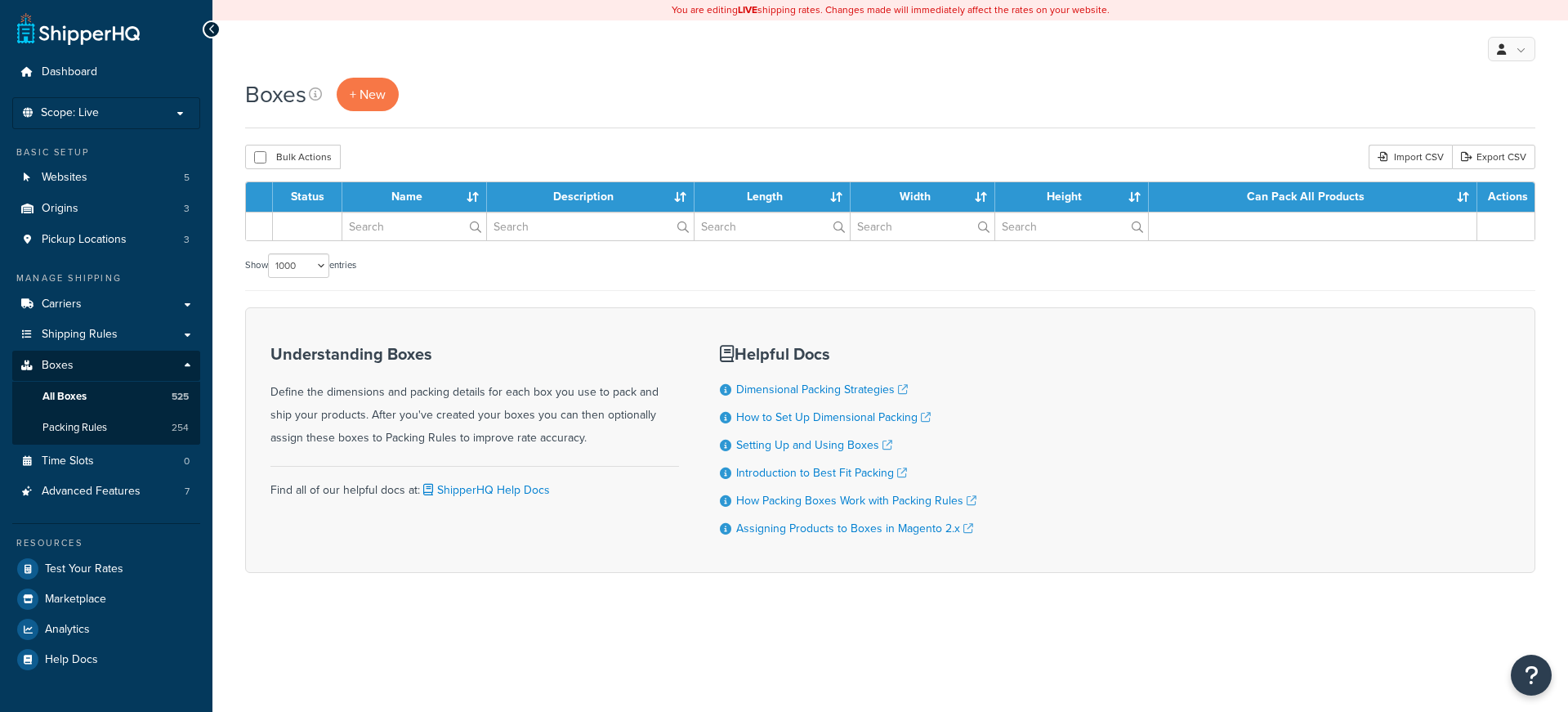
select select "1000"
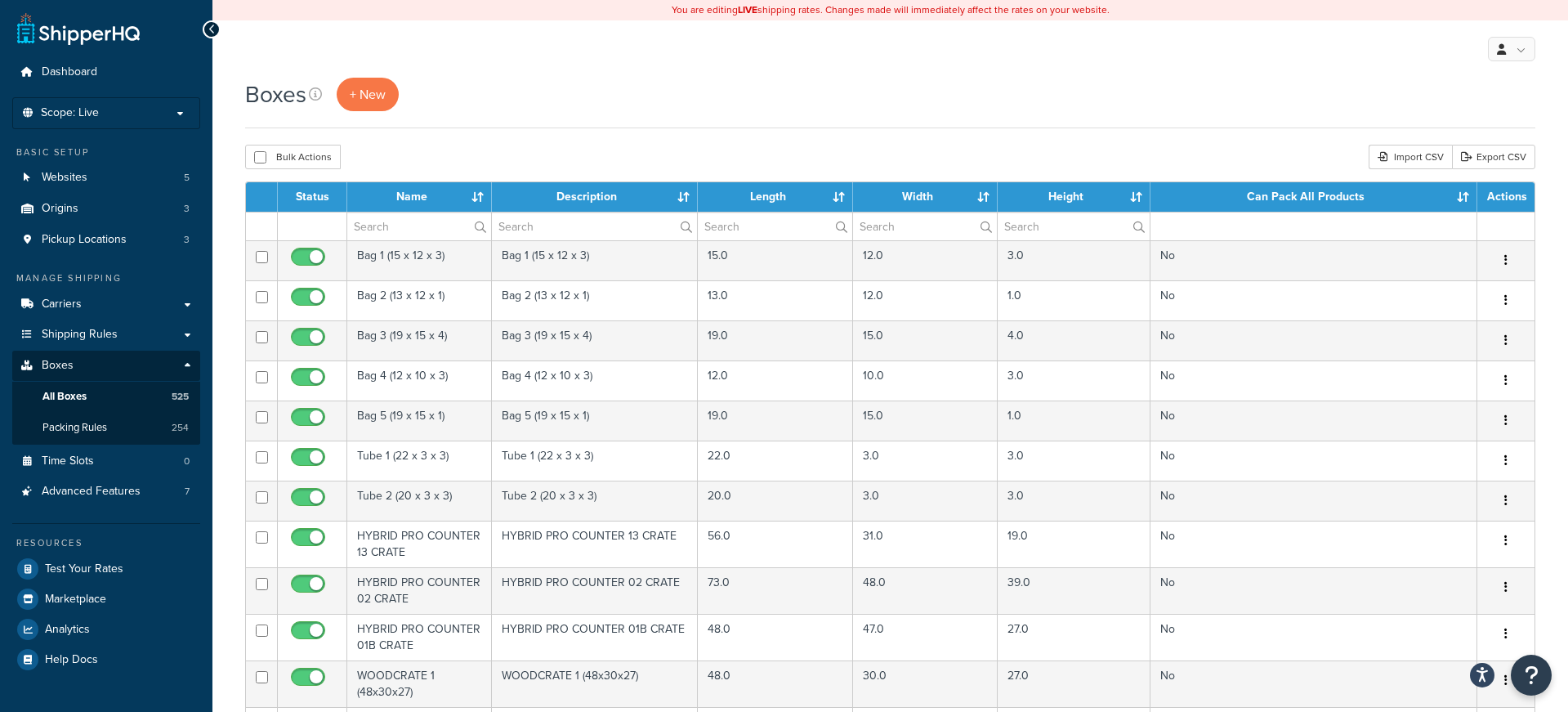
scroll to position [20262, 0]
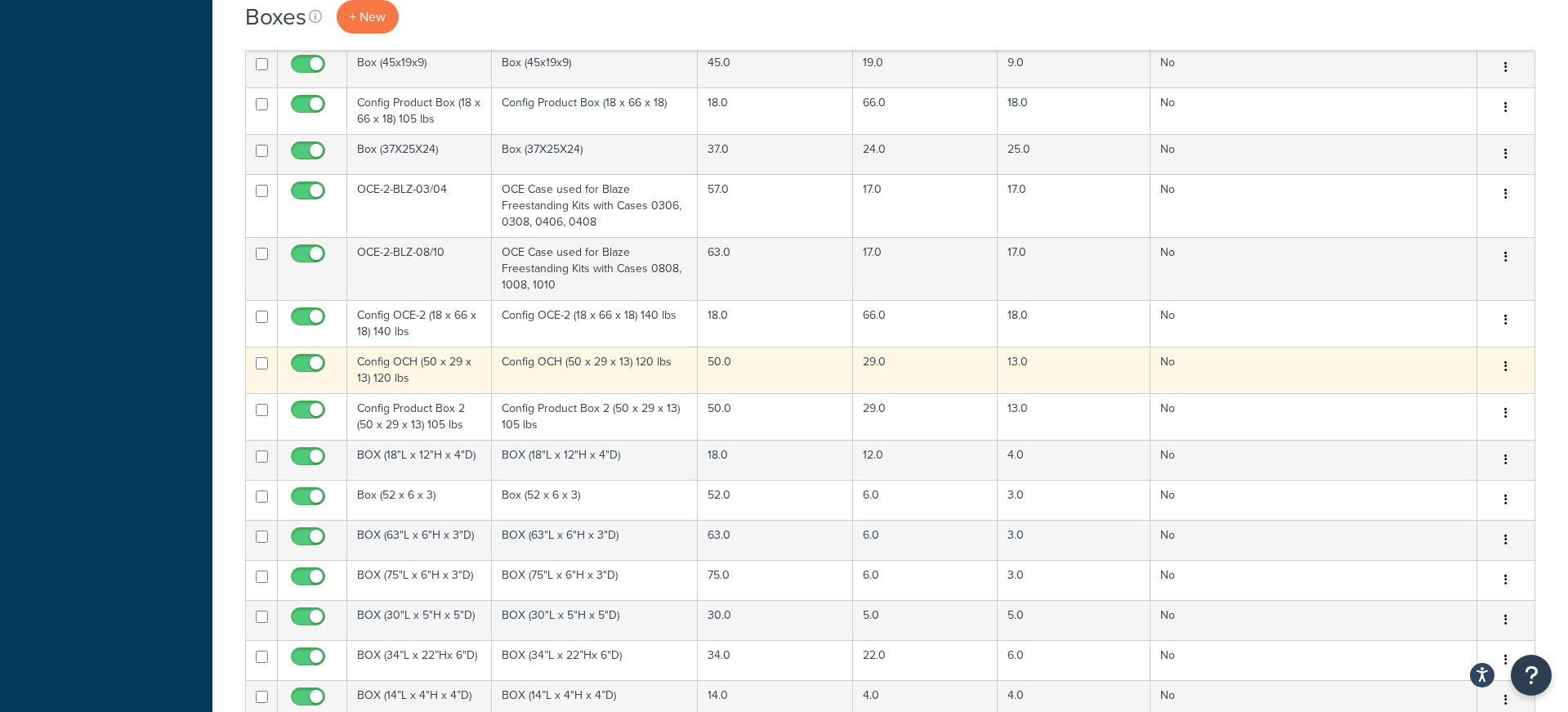
click at [624, 363] on td "Config OCH (50 x 29 x 13) 120 lbs" at bounding box center [595, 369] width 207 height 46
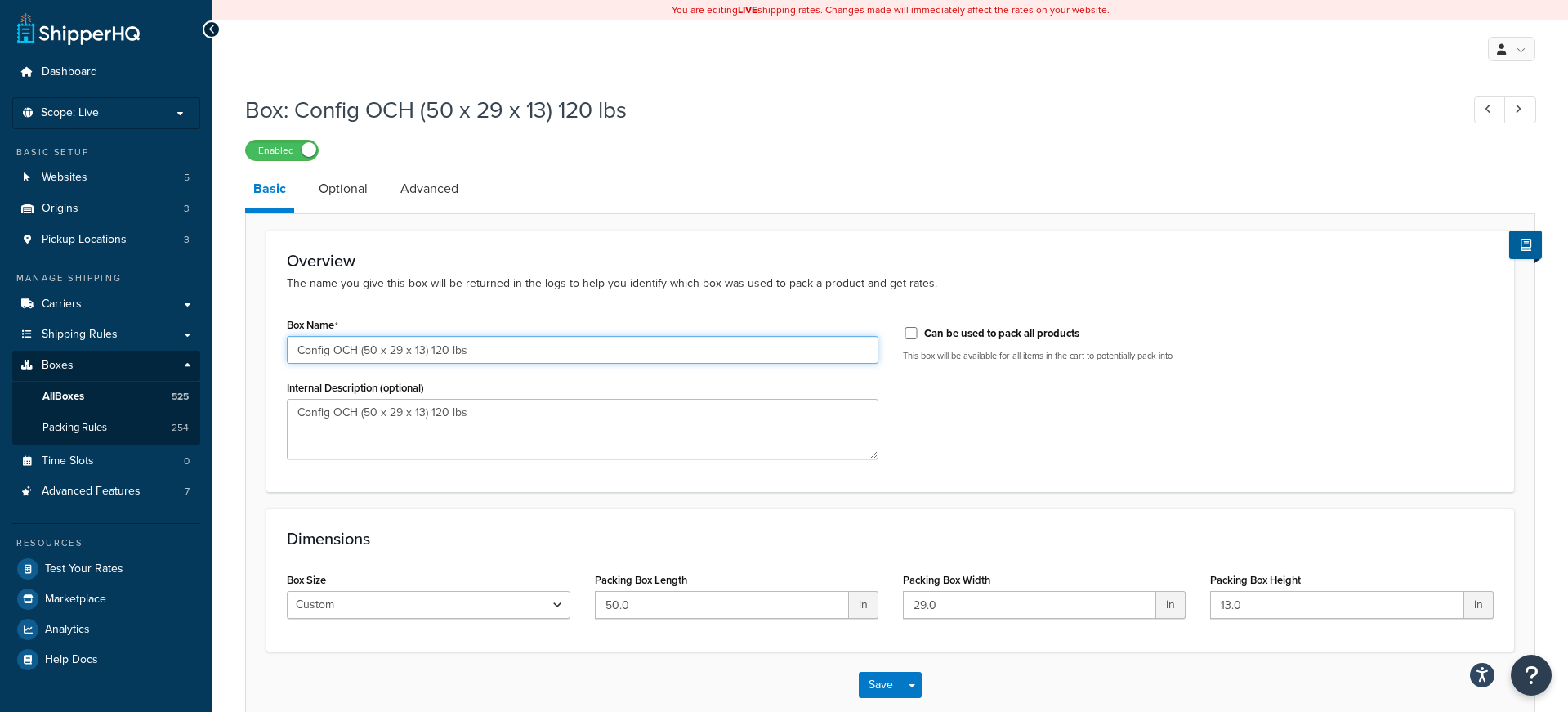
click at [439, 348] on input "Config OCH (50 x 29 x 13) 120 lbs" at bounding box center [583, 349] width 592 height 28
type input "Config OCH (50 x 29 x 13) 140 lbs"
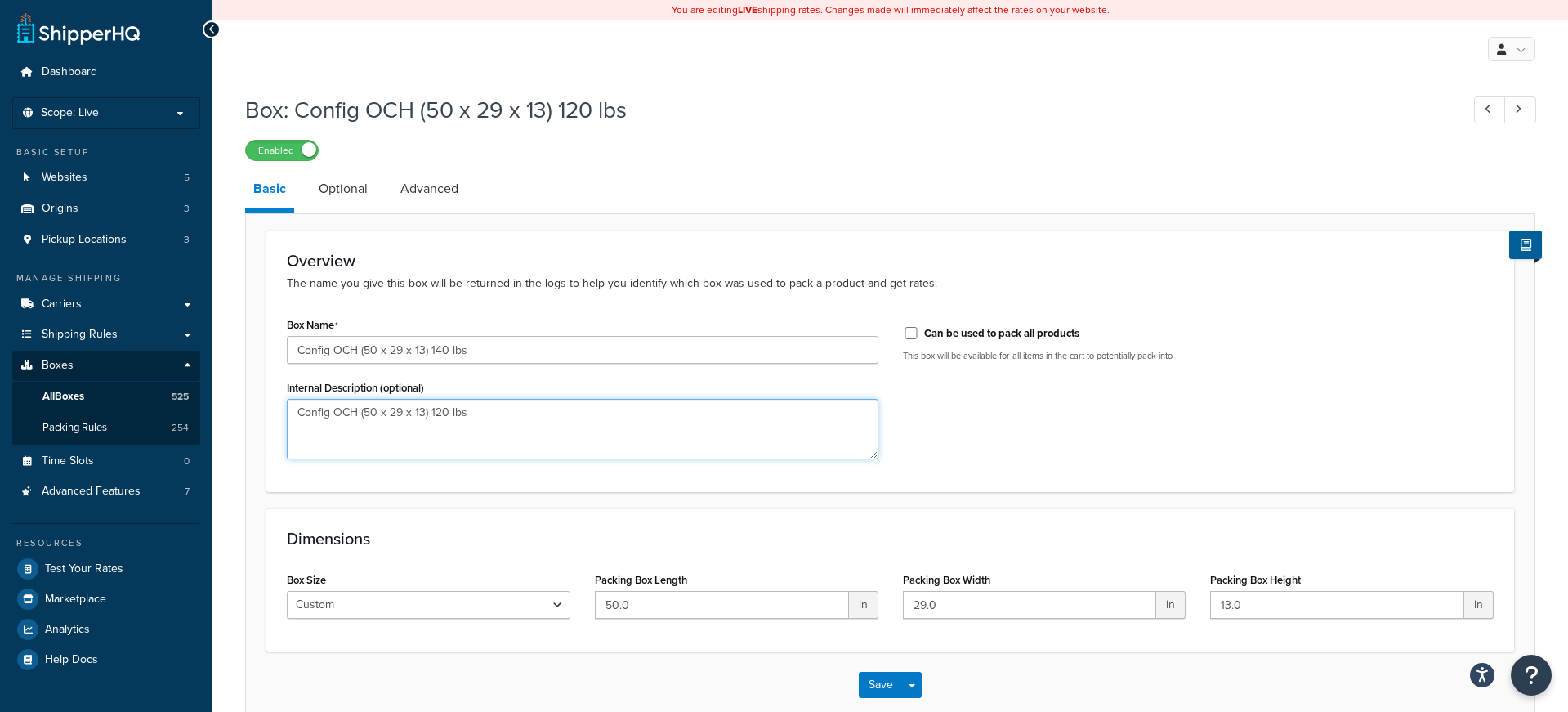
click at [438, 412] on textarea "Config OCH (50 x 29 x 13) 120 lbs" at bounding box center [583, 429] width 592 height 61
type textarea "Config OCH (50 x 29 x 13) 140 lbs"
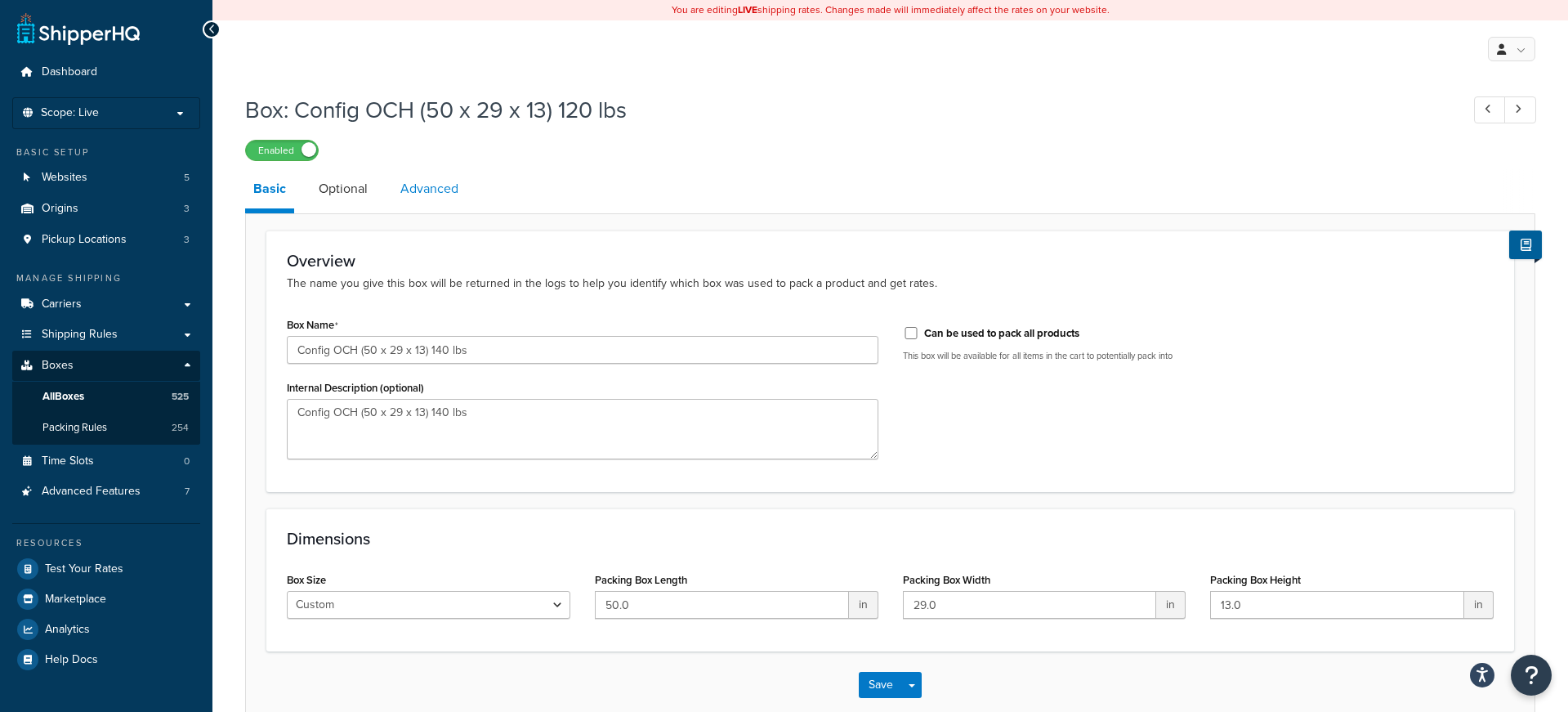
click at [396, 184] on link "Advanced" at bounding box center [429, 189] width 74 height 40
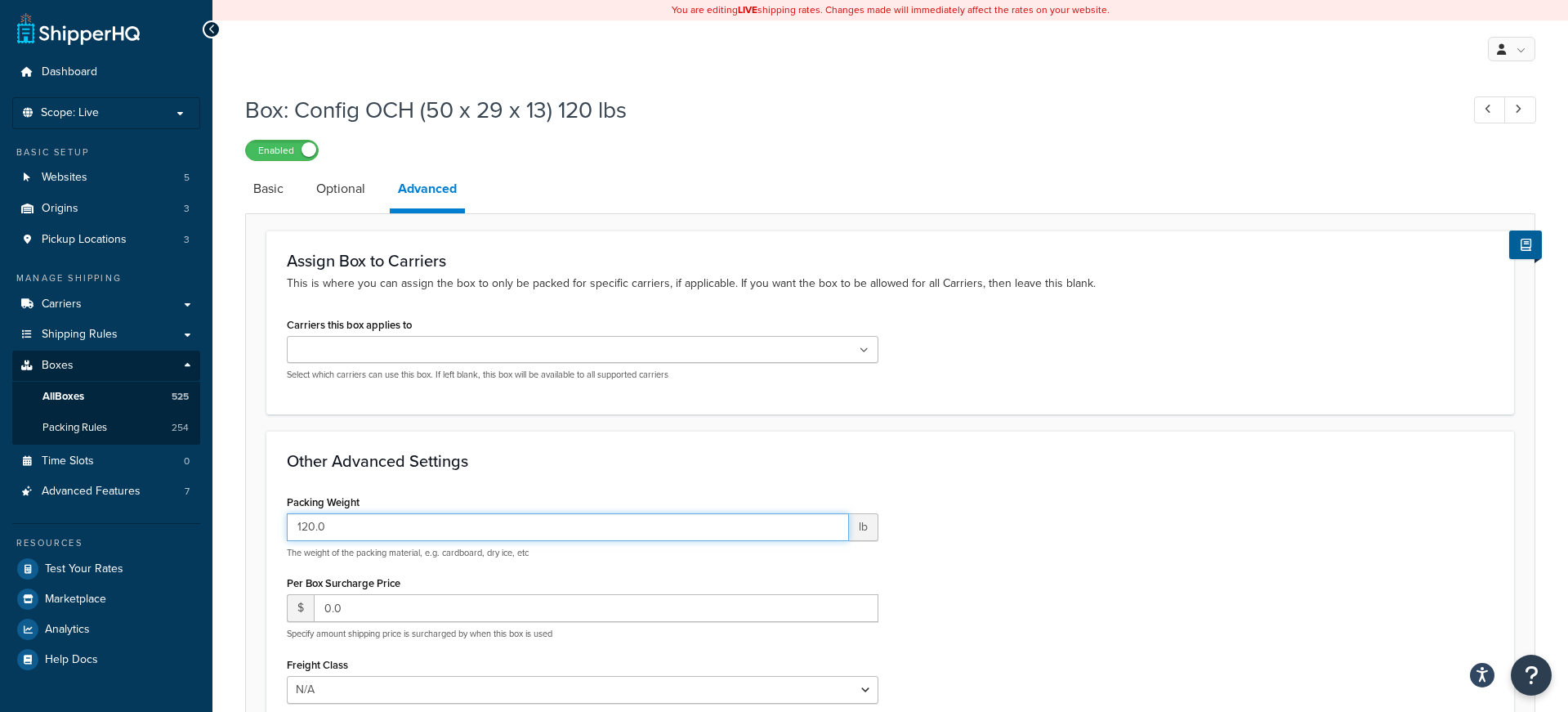
click at [307, 525] on input "120.0" at bounding box center [568, 527] width 563 height 28
type input "140.0"
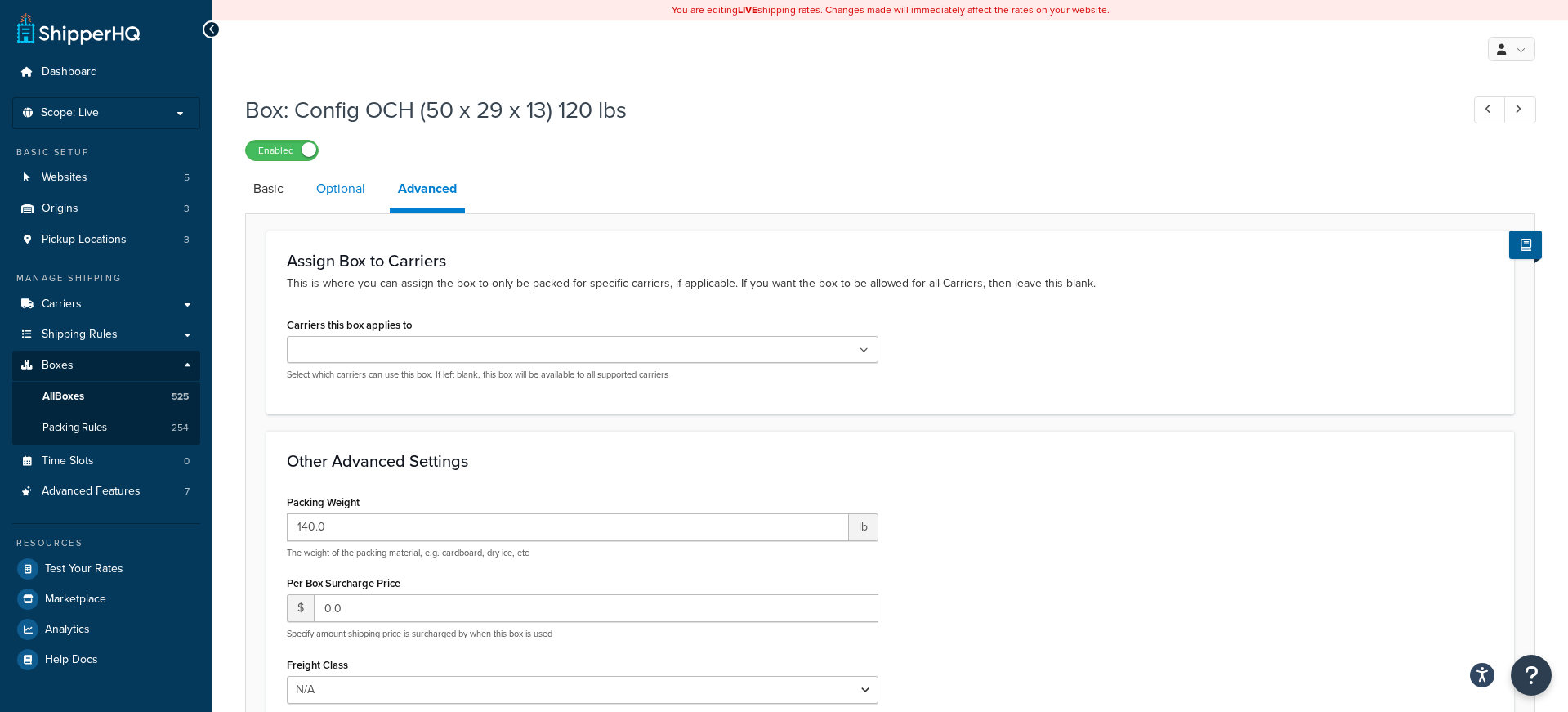
click at [356, 182] on link "Optional" at bounding box center [341, 189] width 66 height 40
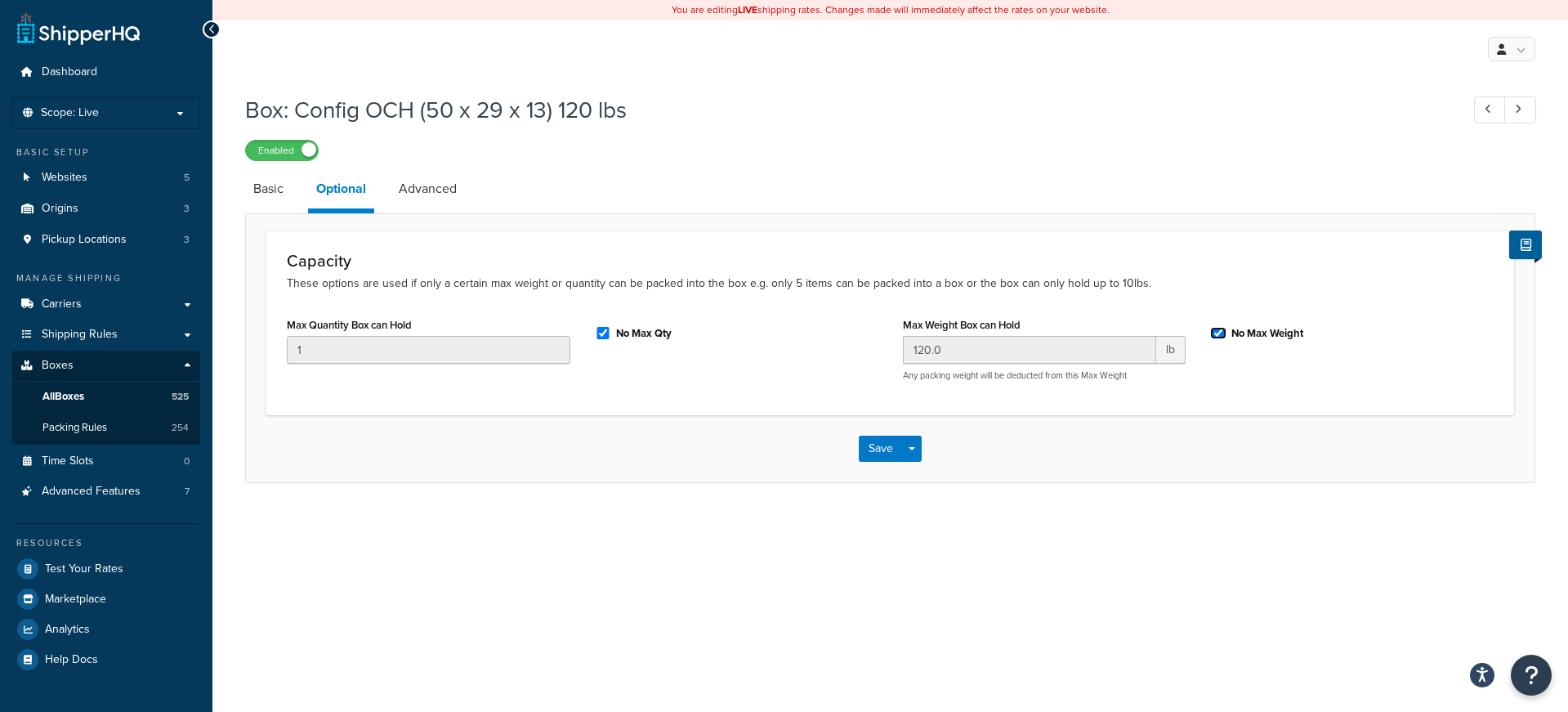
click at [1221, 330] on input "No Max Weight" at bounding box center [1218, 333] width 16 height 13
checkbox input "false"
click at [919, 352] on input "120.0" at bounding box center [1030, 349] width 254 height 28
type input "140.0"
click at [1220, 332] on input "No Max Weight" at bounding box center [1218, 333] width 16 height 13
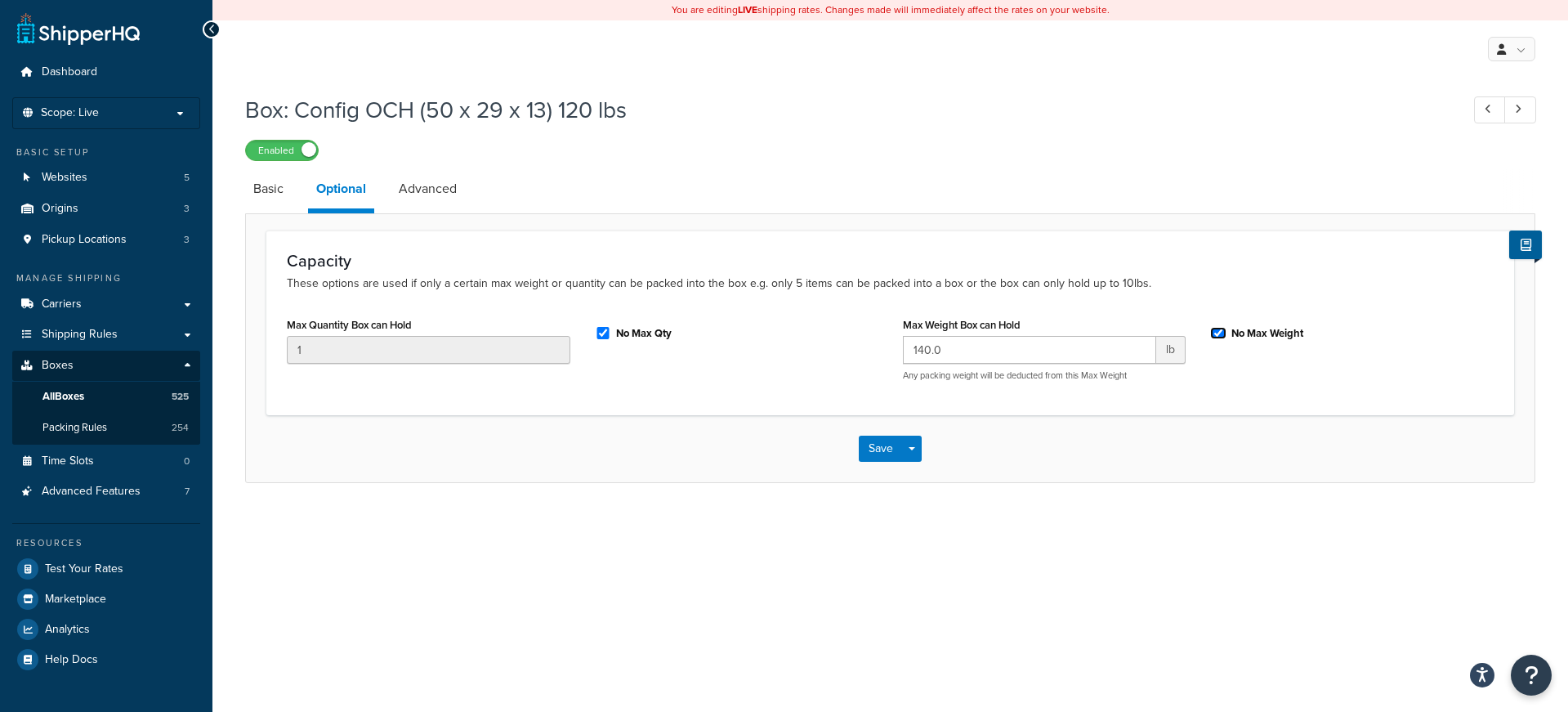
checkbox input "true"
click at [882, 443] on button "Save" at bounding box center [881, 448] width 44 height 26
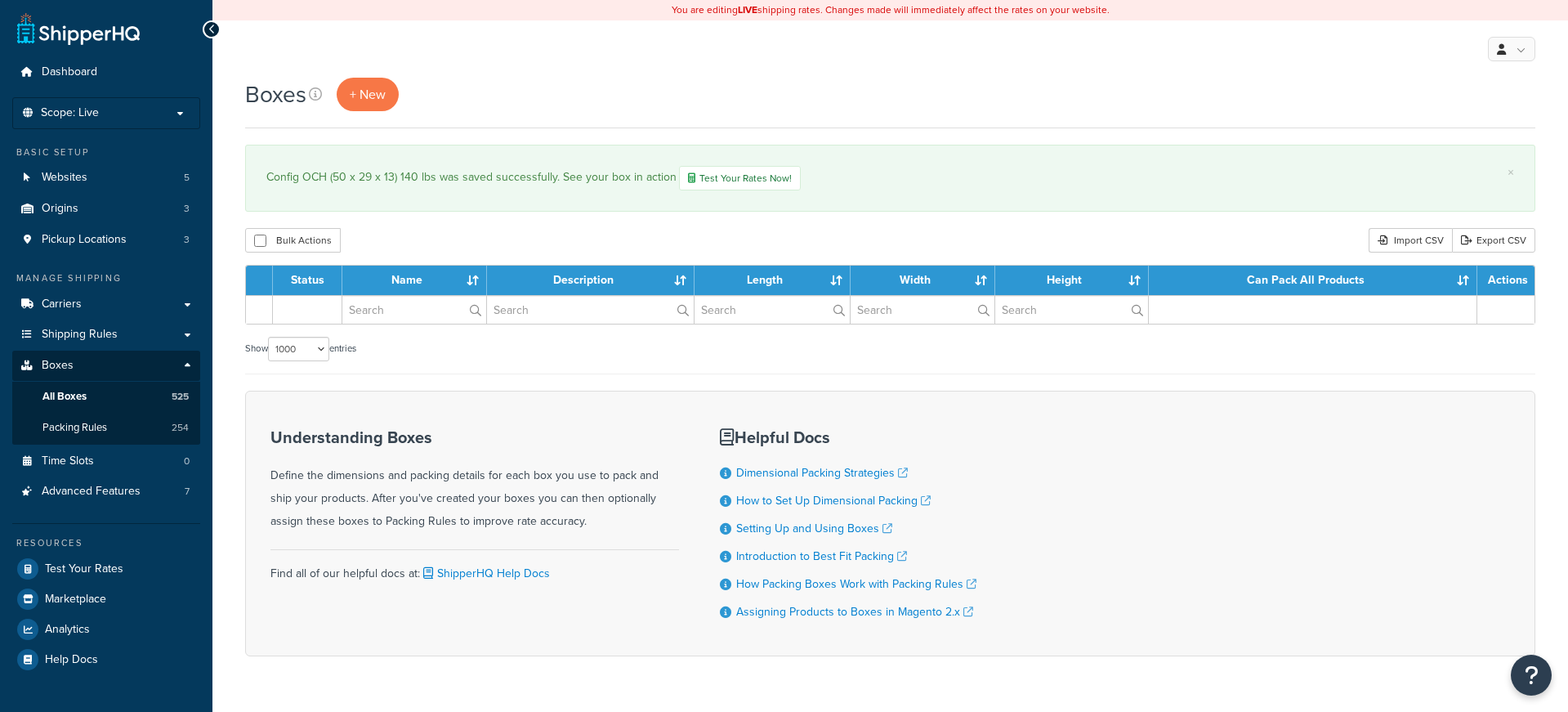
select select "1000"
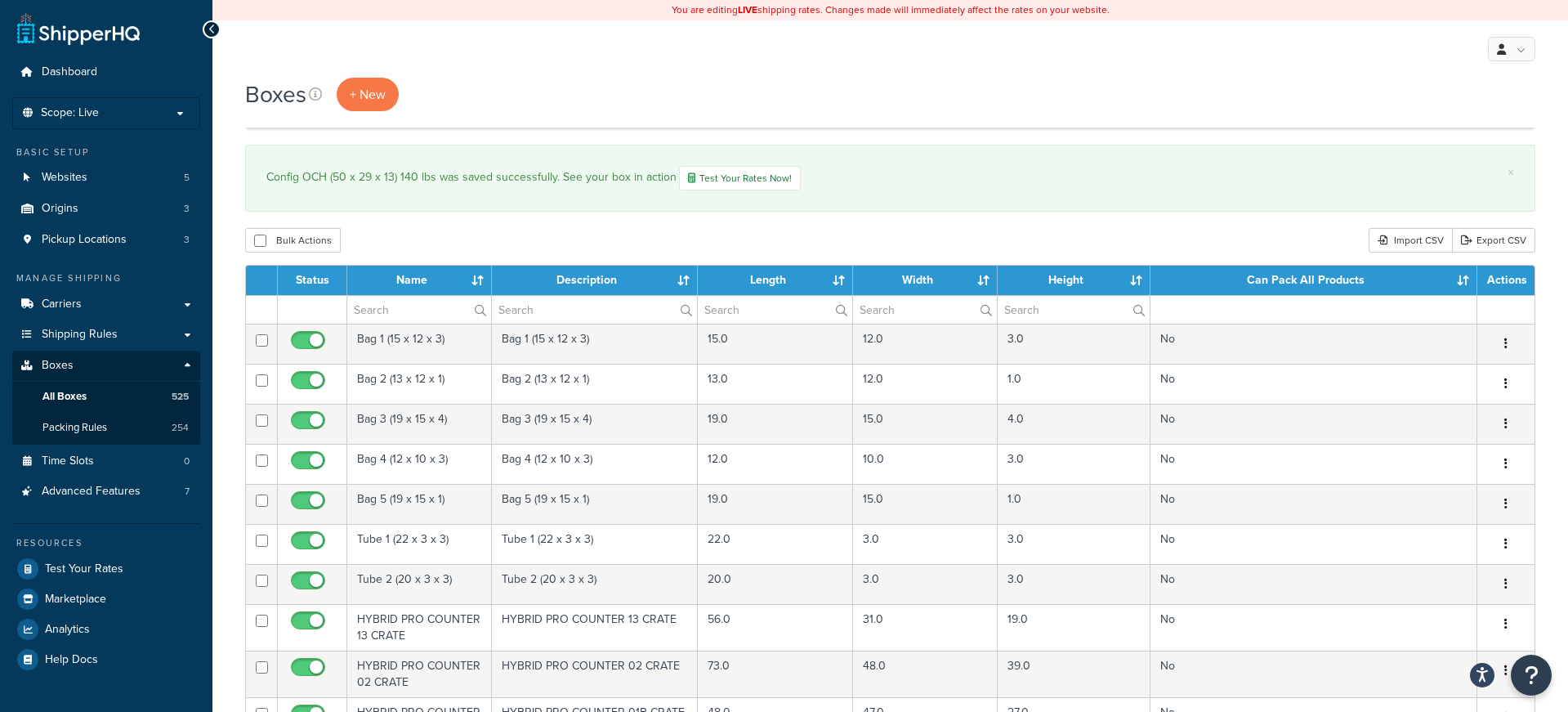
scroll to position [20346, 0]
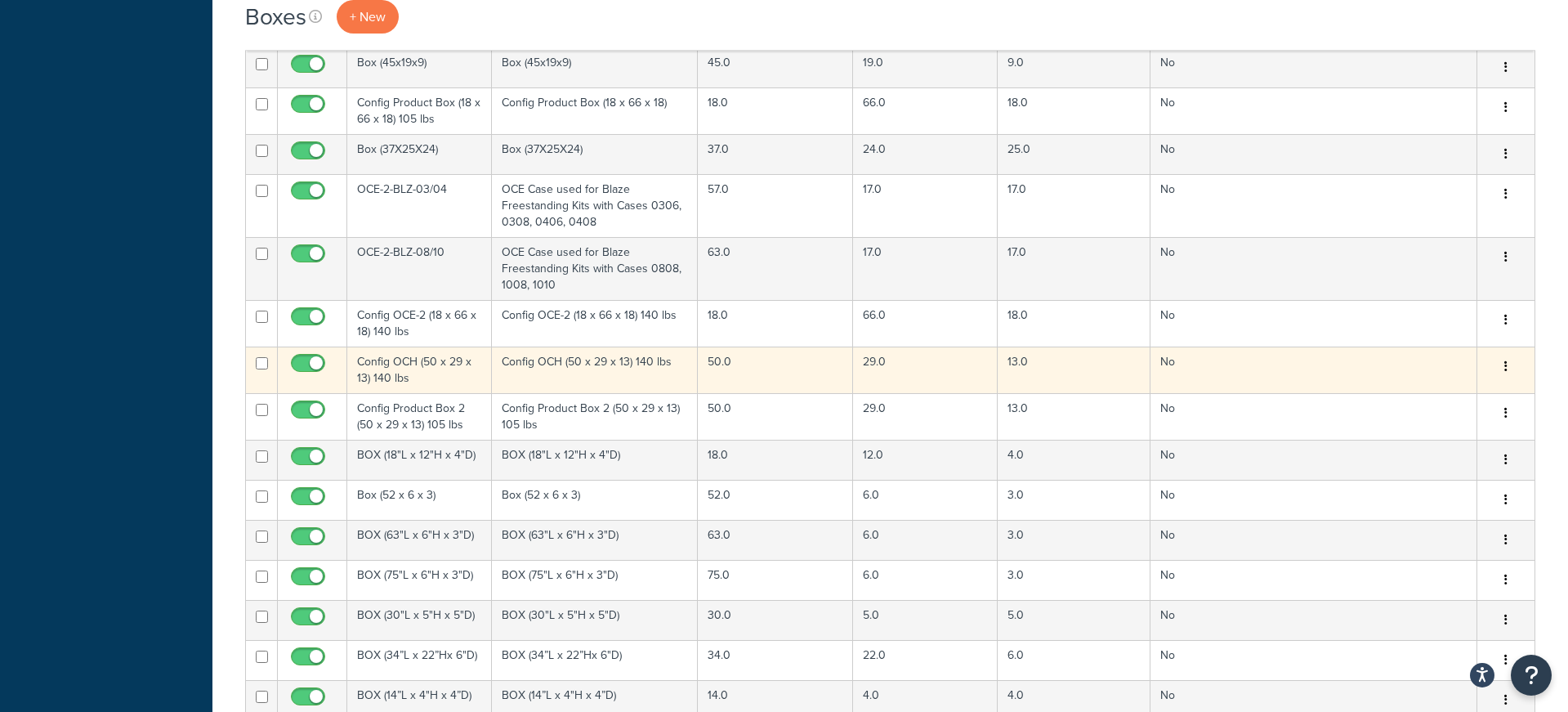
click at [636, 370] on td "Config OCH (50 x 29 x 13) 140 lbs" at bounding box center [595, 369] width 207 height 46
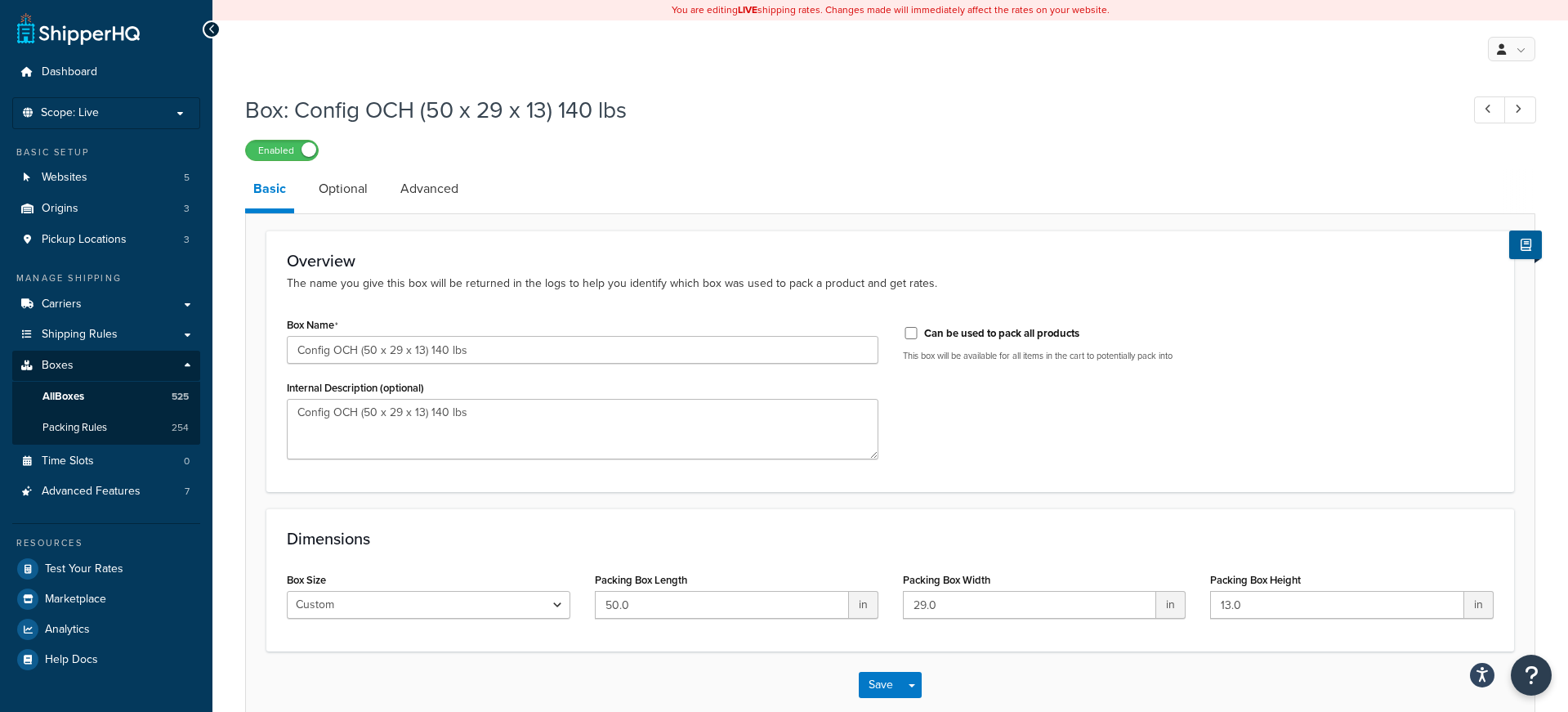
scroll to position [16, 0]
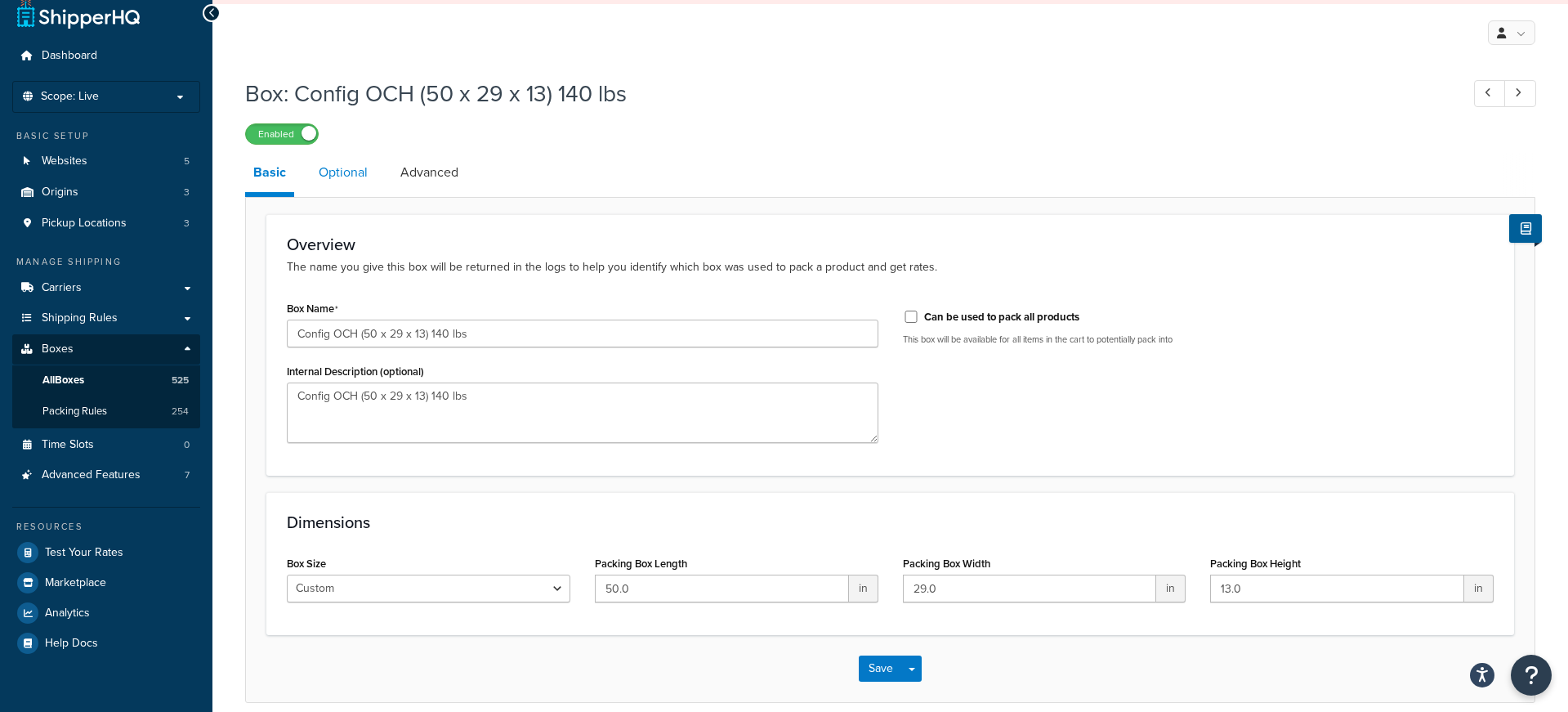
click at [346, 179] on link "Optional" at bounding box center [343, 172] width 66 height 40
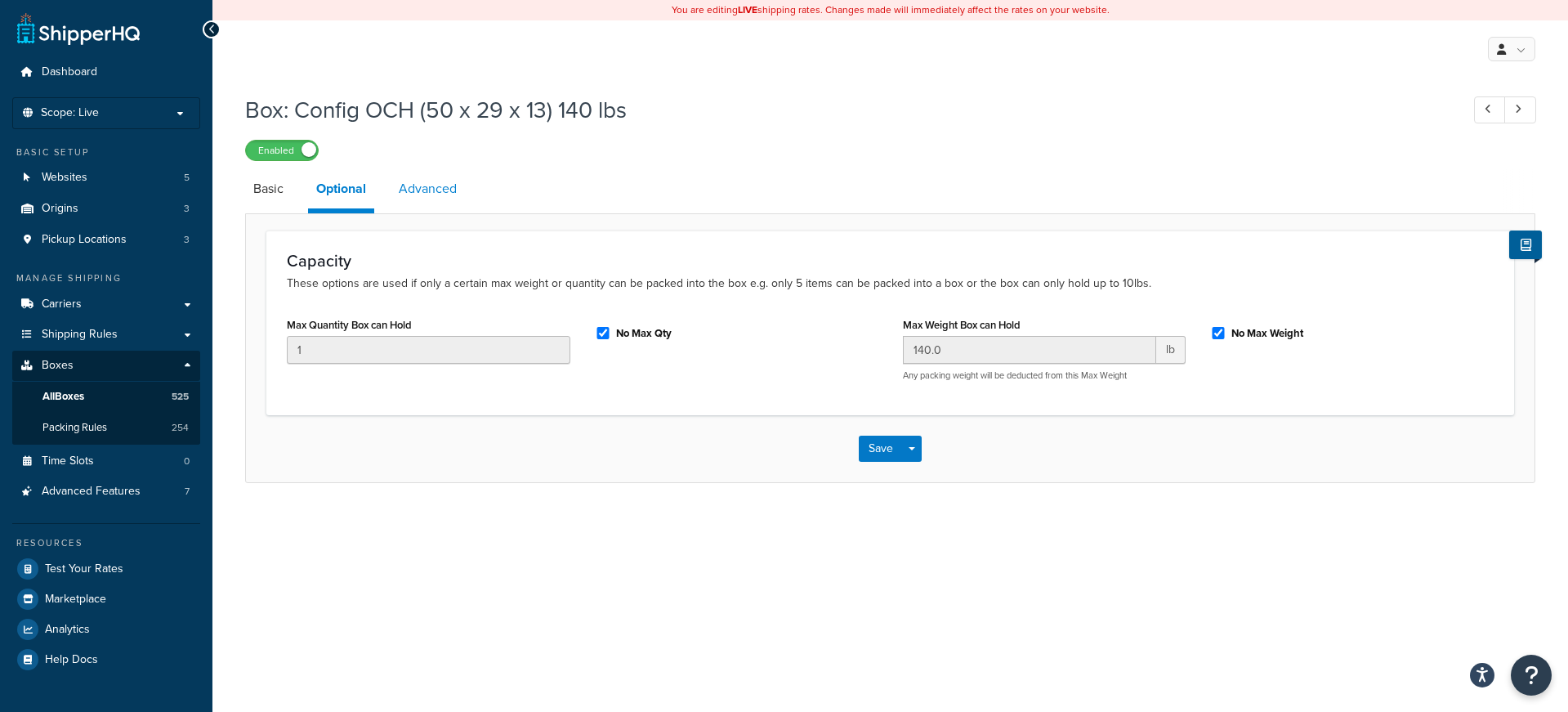
click at [411, 197] on link "Advanced" at bounding box center [428, 189] width 74 height 40
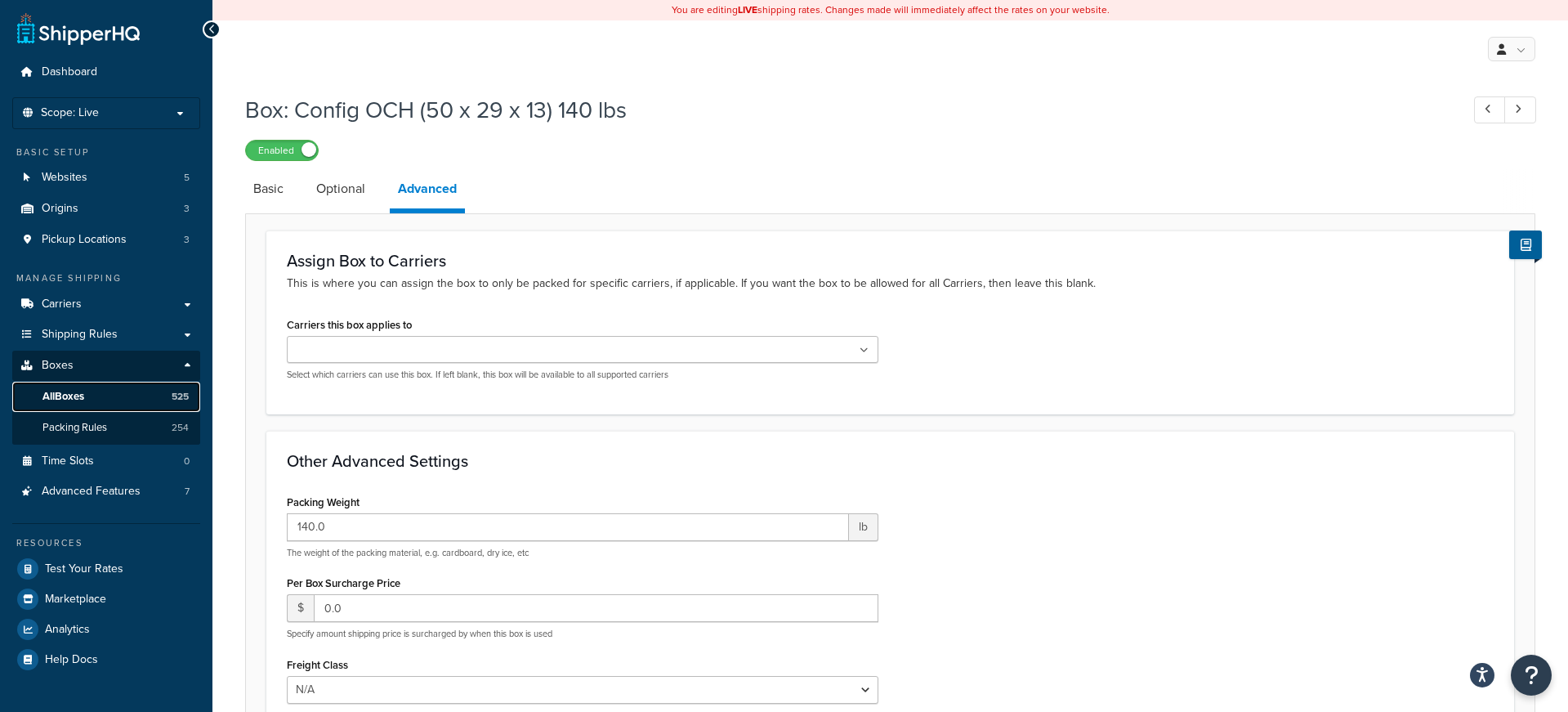
click at [87, 391] on link "All Boxes 525" at bounding box center [106, 397] width 188 height 30
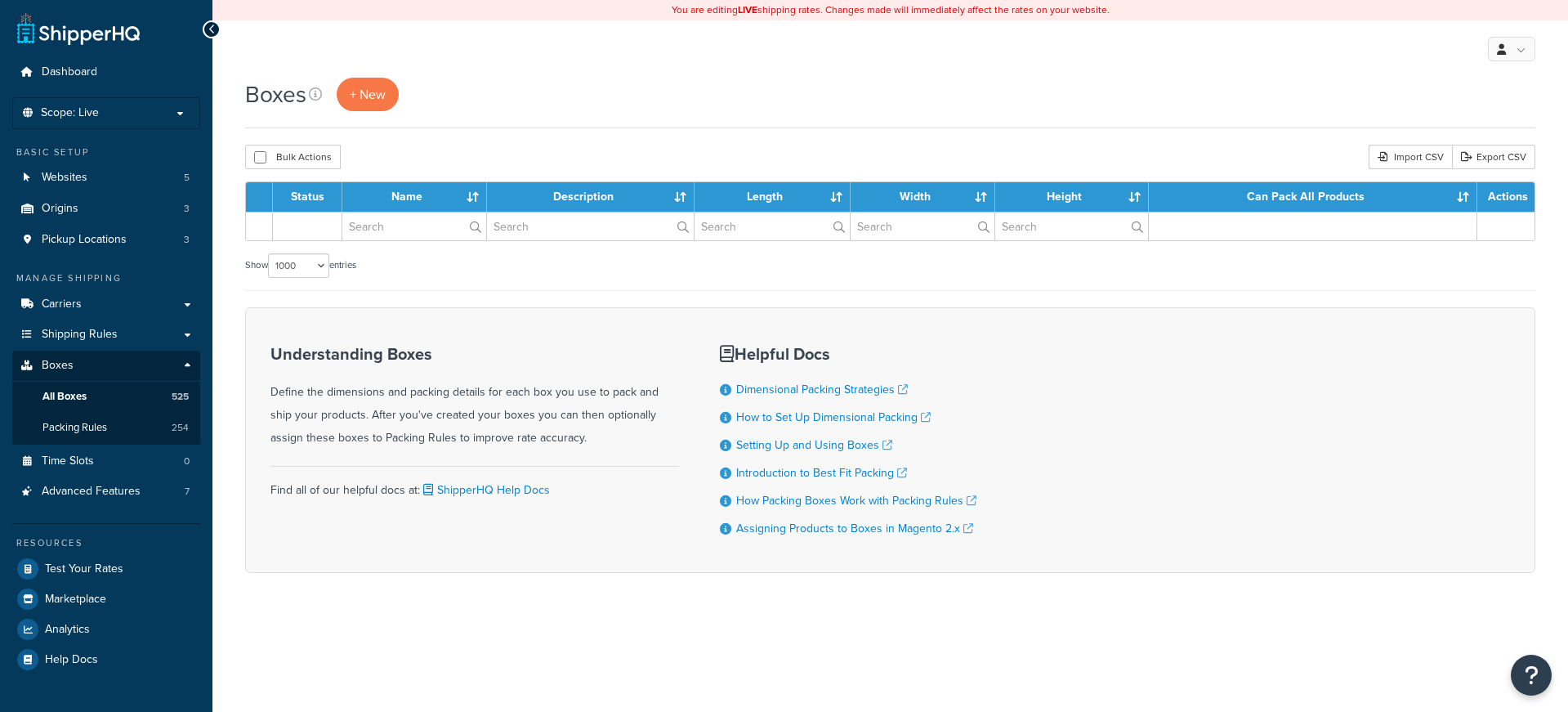
select select "1000"
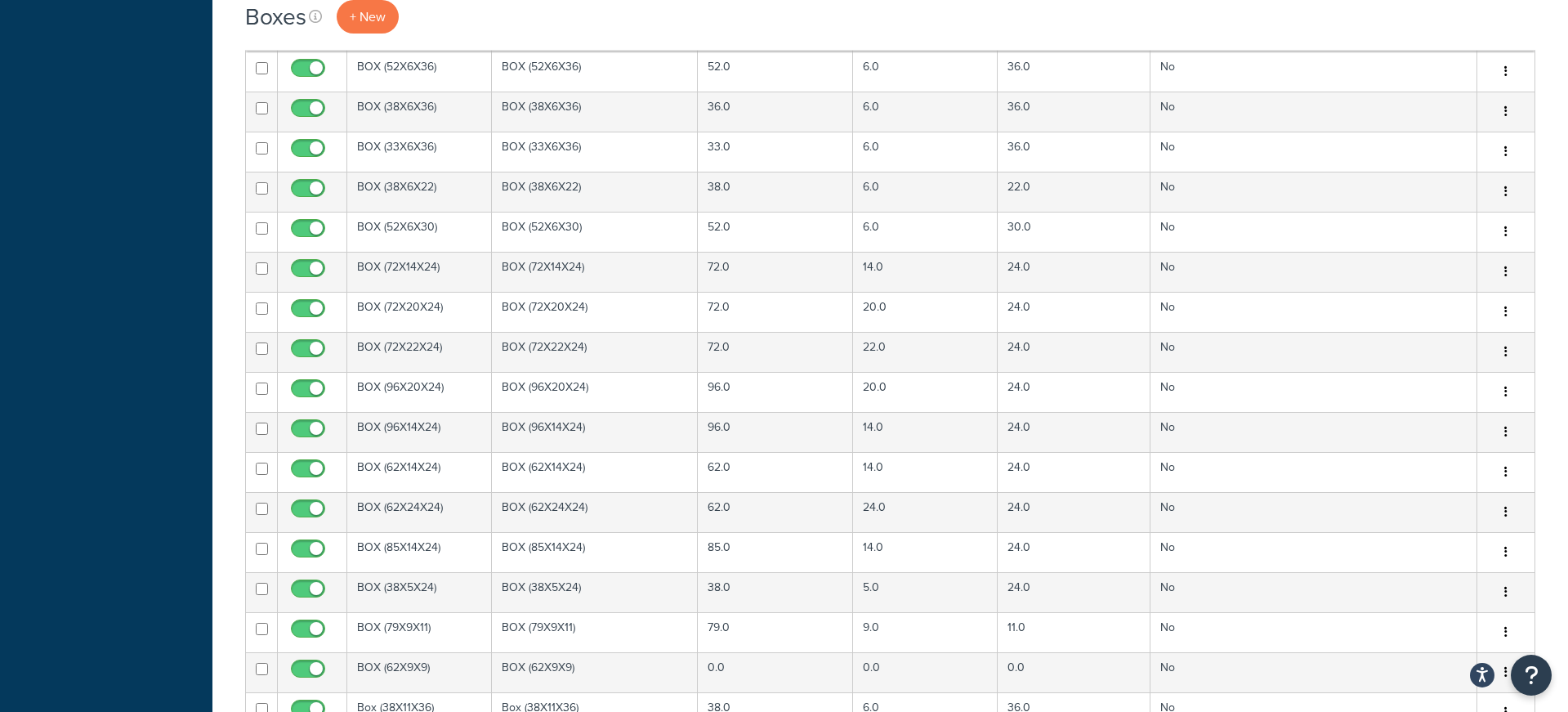
scroll to position [19416, 0]
